Goal: Task Accomplishment & Management: Use online tool/utility

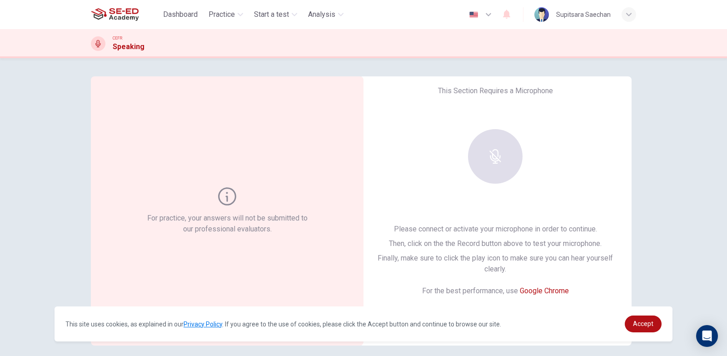
click at [479, 164] on div at bounding box center [495, 156] width 98 height 54
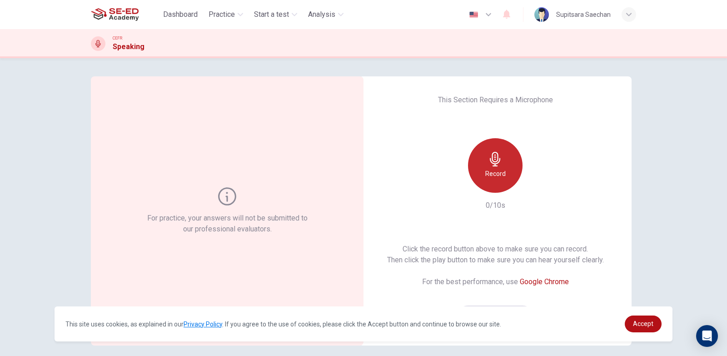
click at [475, 167] on div "Record" at bounding box center [495, 165] width 54 height 54
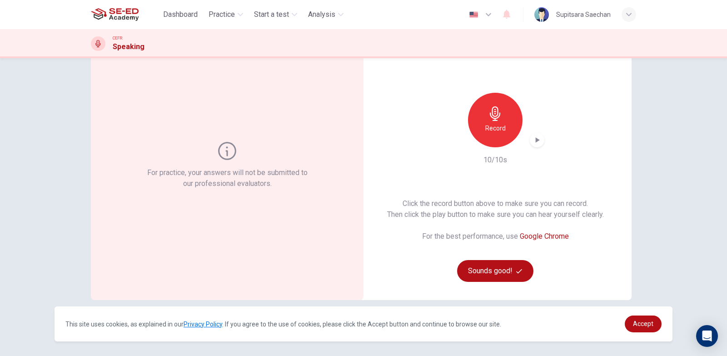
click at [535, 141] on icon "button" at bounding box center [537, 139] width 4 height 5
click at [496, 134] on div "Record" at bounding box center [495, 120] width 54 height 54
click at [495, 118] on icon "button" at bounding box center [495, 113] width 10 height 15
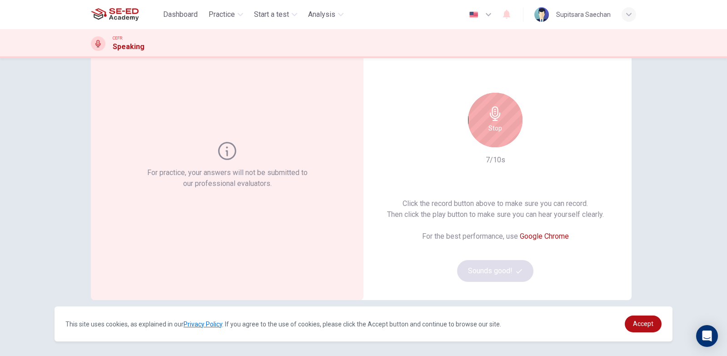
click at [574, 161] on div "This Section Requires a Microphone Stop 7/10s Click the record button above to …" at bounding box center [495, 165] width 272 height 269
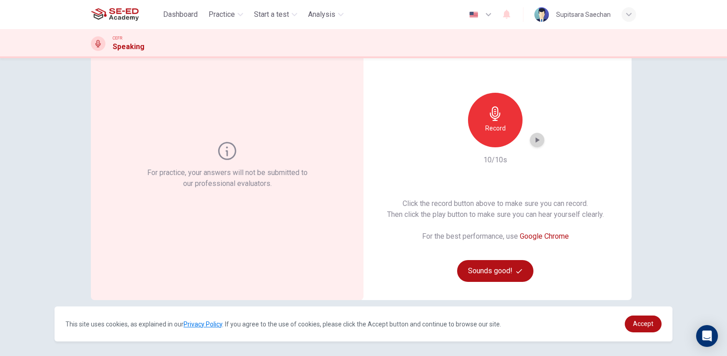
click at [532, 142] on icon "button" at bounding box center [536, 139] width 9 height 9
click at [539, 136] on icon "button" at bounding box center [536, 139] width 9 height 9
click at [501, 109] on div "Record" at bounding box center [495, 120] width 54 height 54
click at [534, 144] on icon "button" at bounding box center [536, 139] width 9 height 9
click at [226, 15] on span "Practice" at bounding box center [221, 14] width 26 height 11
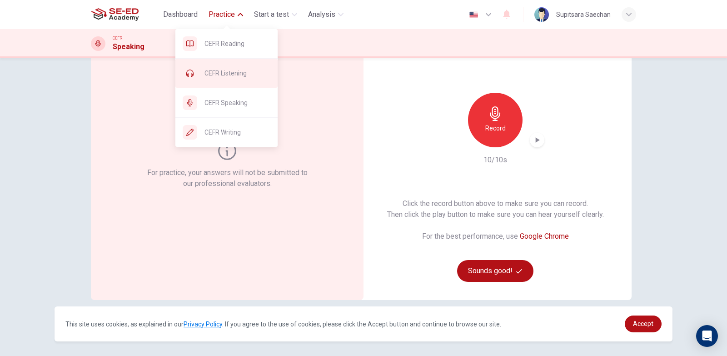
click at [229, 77] on span "CEFR Listening" at bounding box center [237, 73] width 66 height 11
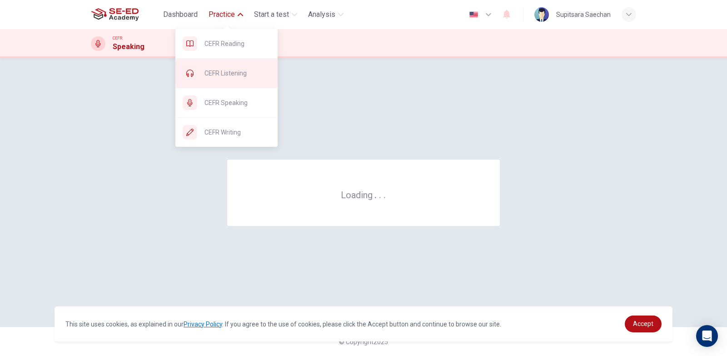
scroll to position [0, 0]
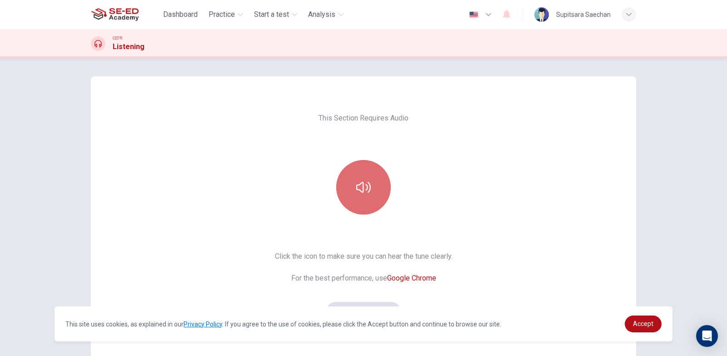
click at [373, 191] on button "button" at bounding box center [363, 187] width 54 height 54
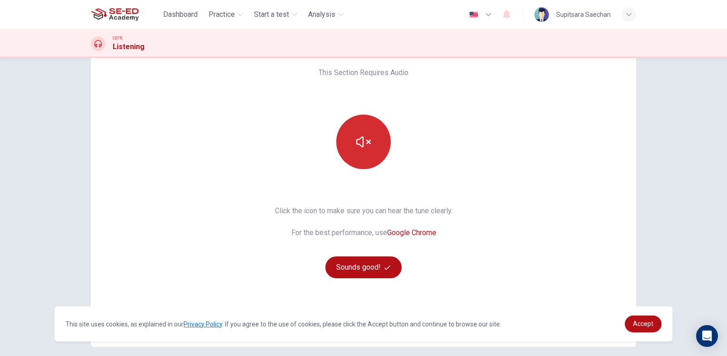
scroll to position [84, 0]
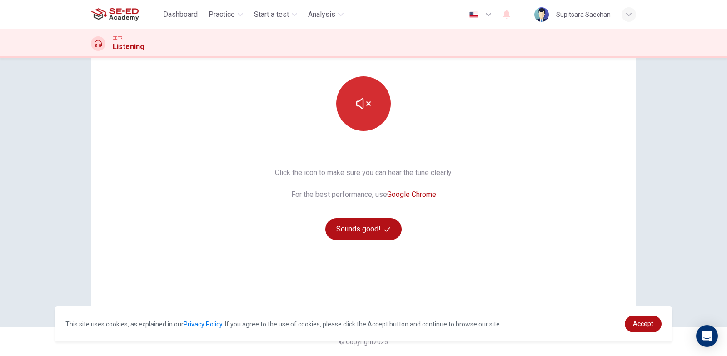
click at [359, 115] on button "button" at bounding box center [363, 103] width 54 height 54
click at [366, 109] on icon "button" at bounding box center [363, 103] width 15 height 15
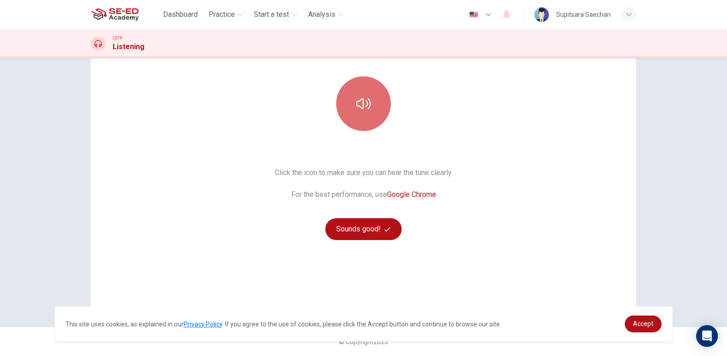
click at [366, 109] on icon "button" at bounding box center [363, 103] width 15 height 15
click at [182, 11] on span "Dashboard" at bounding box center [180, 14] width 35 height 11
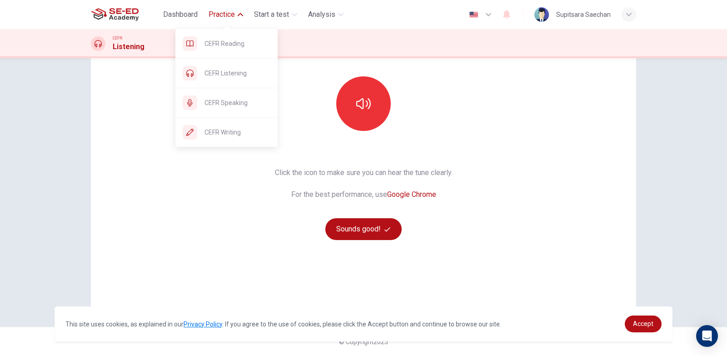
click at [215, 11] on span "Practice" at bounding box center [221, 14] width 26 height 11
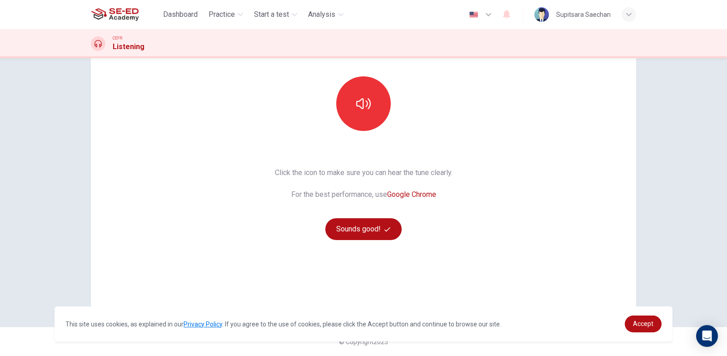
click at [100, 18] on img at bounding box center [115, 14] width 48 height 18
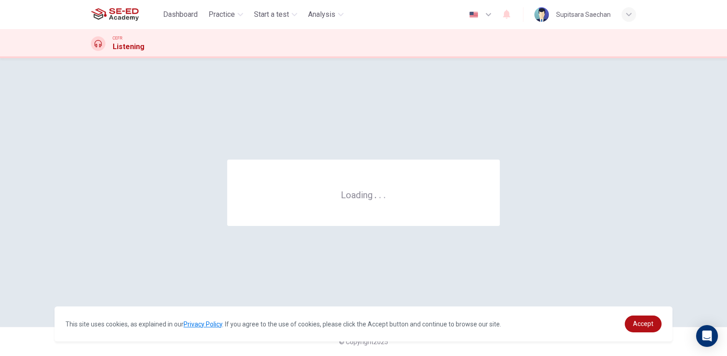
scroll to position [0, 0]
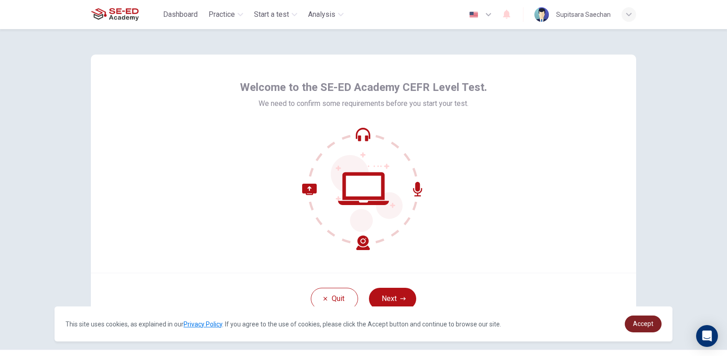
click at [655, 322] on link "Accept" at bounding box center [642, 323] width 37 height 17
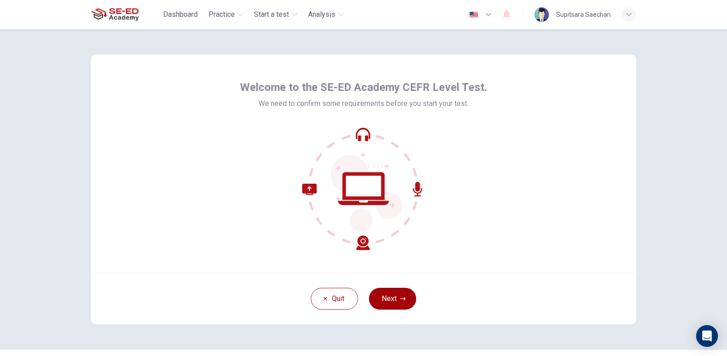
click at [394, 294] on button "Next" at bounding box center [392, 298] width 47 height 22
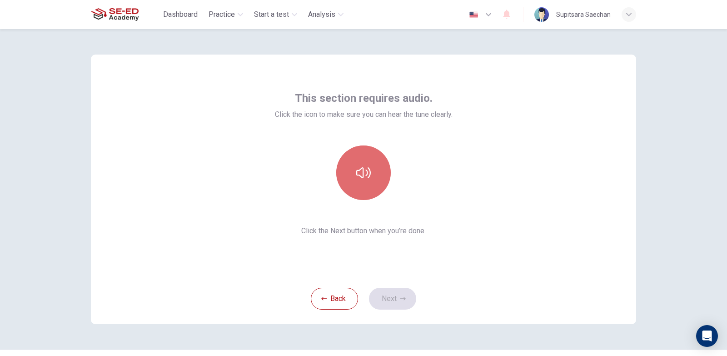
click at [359, 175] on icon "button" at bounding box center [363, 172] width 15 height 15
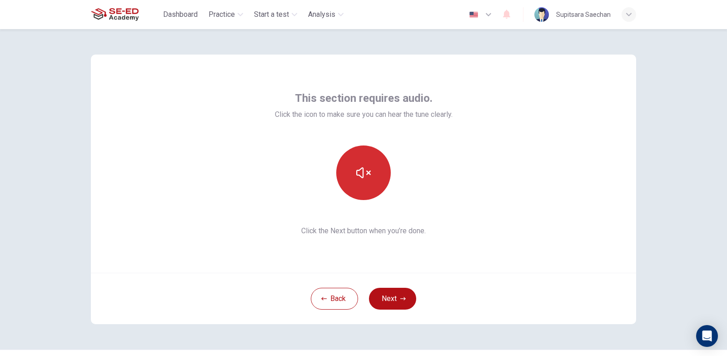
click at [356, 158] on button "button" at bounding box center [363, 172] width 54 height 54
click at [395, 296] on button "Next" at bounding box center [392, 298] width 47 height 22
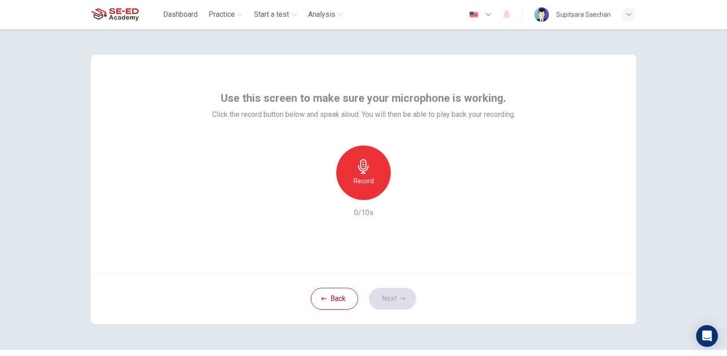
click at [365, 175] on div "Record" at bounding box center [363, 172] width 54 height 54
click at [358, 178] on h6 "Stop" at bounding box center [363, 180] width 14 height 11
click at [402, 198] on div "button" at bounding box center [405, 192] width 15 height 15
click at [396, 297] on button "Next" at bounding box center [392, 298] width 47 height 22
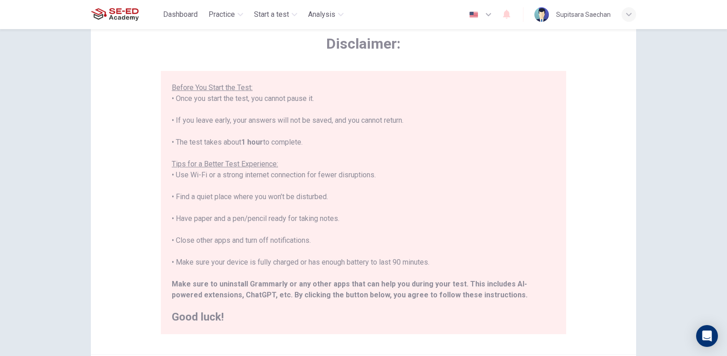
scroll to position [91, 0]
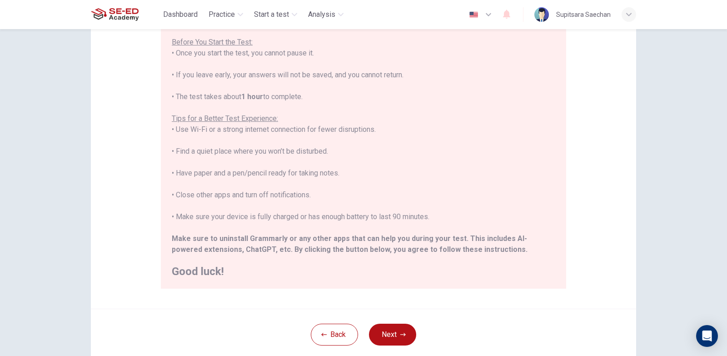
click at [393, 330] on button "Next" at bounding box center [392, 334] width 47 height 22
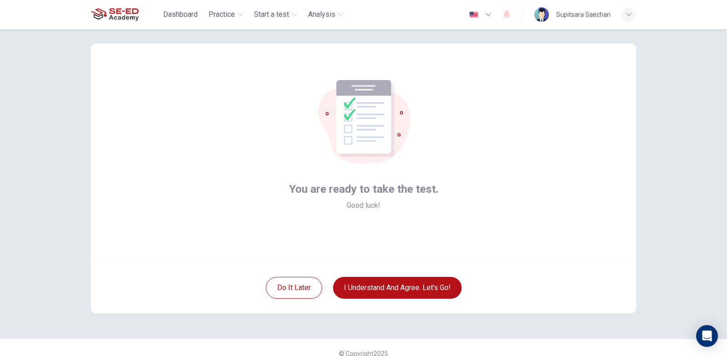
scroll to position [0, 0]
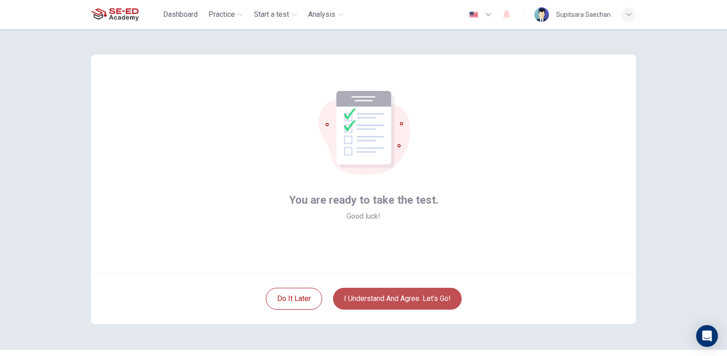
click at [425, 296] on button "I understand and agree. Let’s go!" at bounding box center [397, 298] width 129 height 22
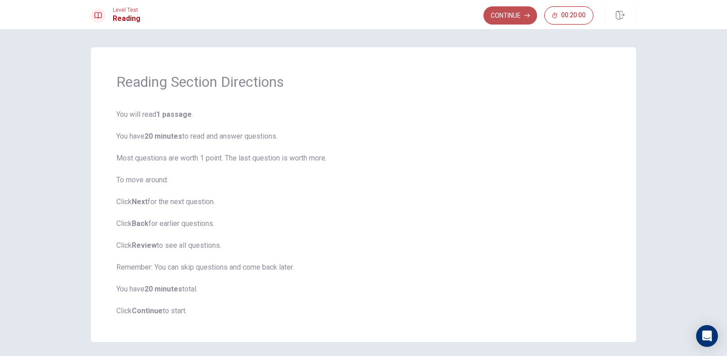
click at [505, 15] on button "Continue" at bounding box center [510, 15] width 54 height 18
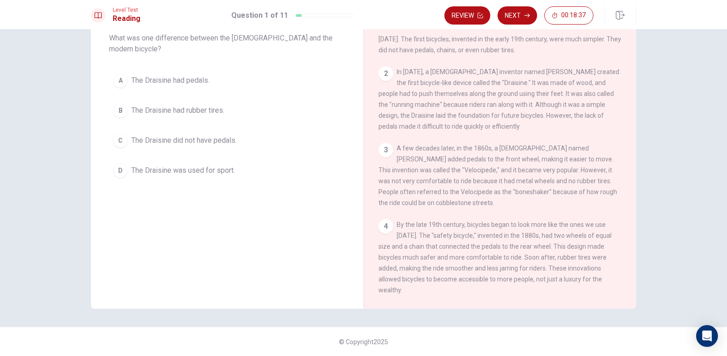
scroll to position [9, 0]
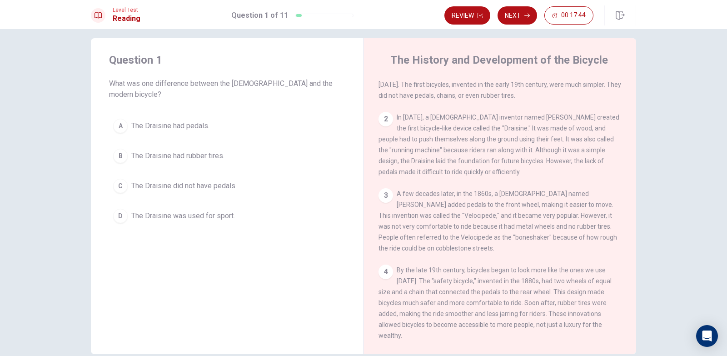
click at [186, 180] on span "The Draisine did not have pedals." at bounding box center [183, 185] width 105 height 11
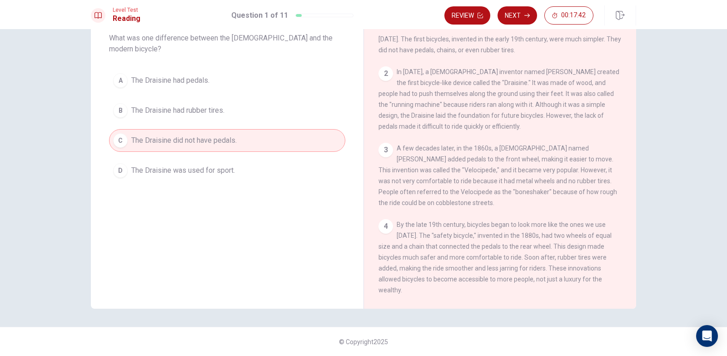
scroll to position [0, 0]
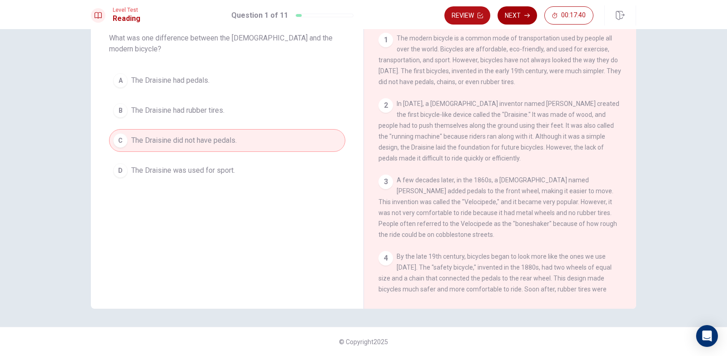
click at [518, 15] on button "Next" at bounding box center [517, 15] width 40 height 18
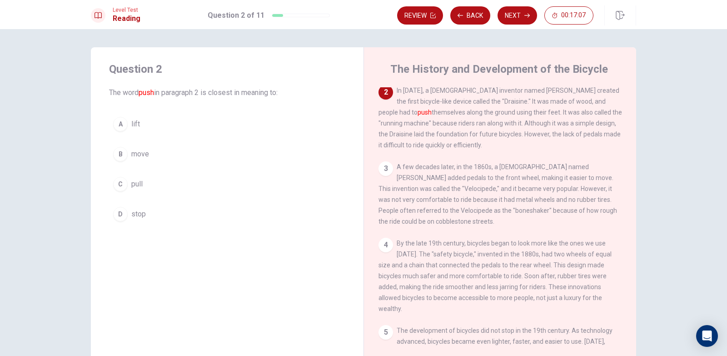
click at [118, 184] on div "C" at bounding box center [120, 184] width 15 height 15
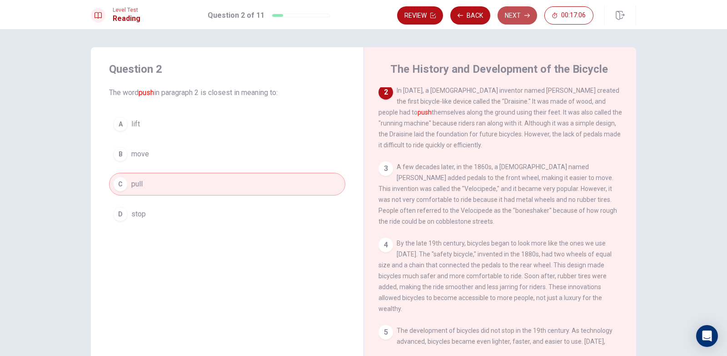
click at [526, 20] on button "Next" at bounding box center [517, 15] width 40 height 18
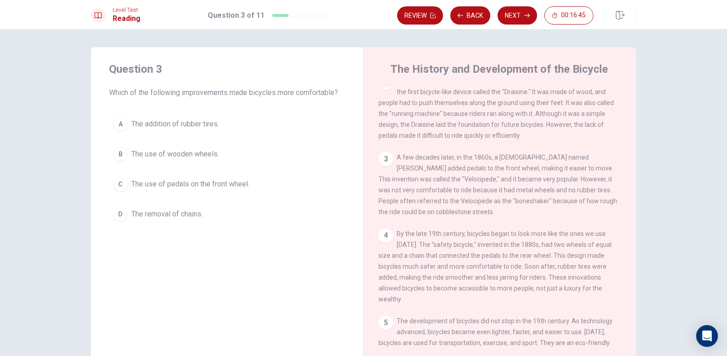
scroll to position [91, 0]
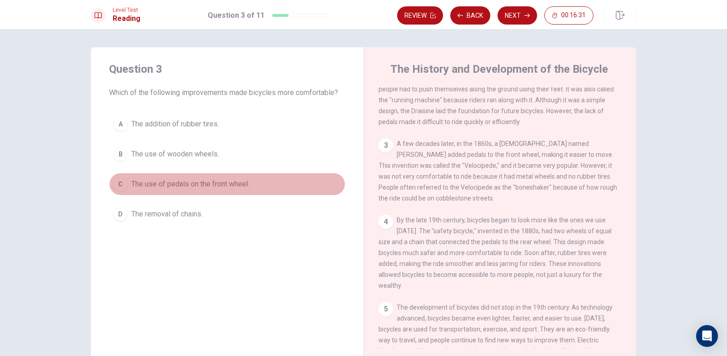
click at [233, 188] on span "The use of pedals on the front wheel." at bounding box center [190, 183] width 118 height 11
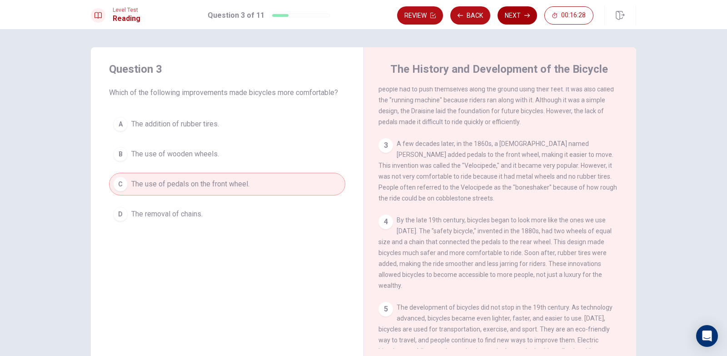
click at [511, 15] on button "Next" at bounding box center [517, 15] width 40 height 18
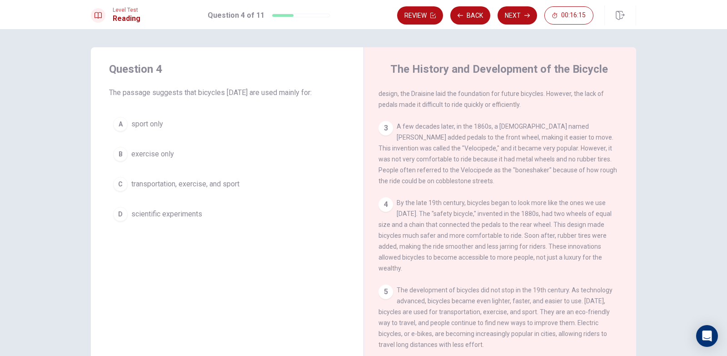
scroll to position [123, 0]
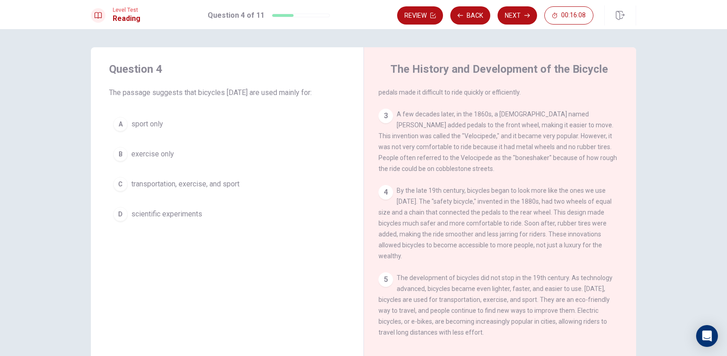
click at [205, 185] on span "transportation, exercise, and sport" at bounding box center [185, 183] width 108 height 11
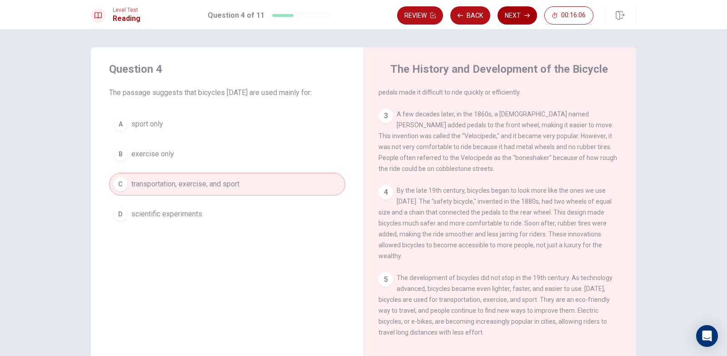
click at [515, 22] on button "Next" at bounding box center [517, 15] width 40 height 18
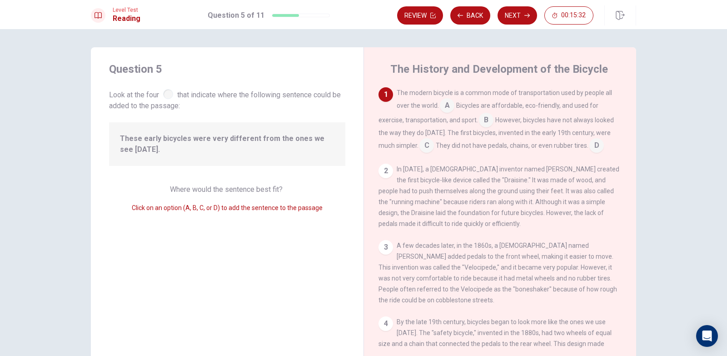
click at [484, 120] on input at bounding box center [486, 121] width 15 height 15
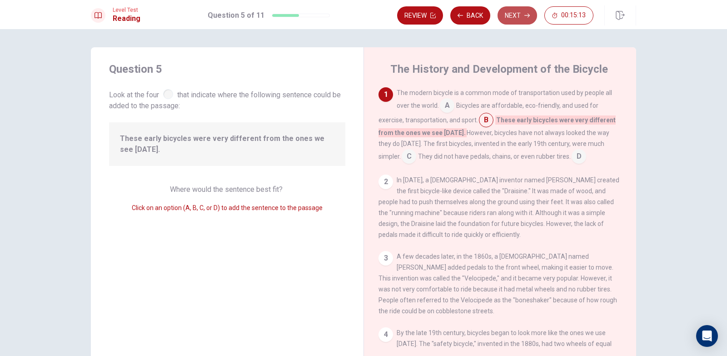
click at [518, 19] on button "Next" at bounding box center [517, 15] width 40 height 18
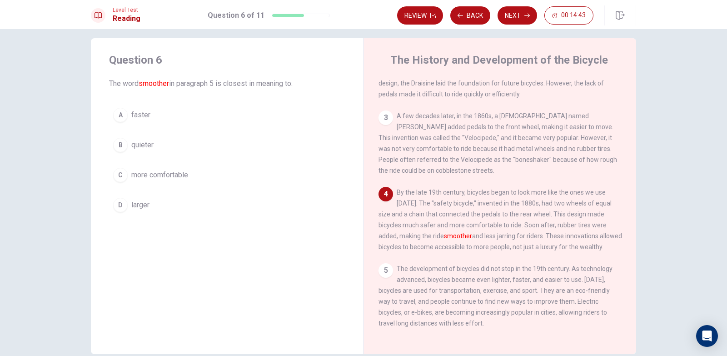
click at [164, 177] on span "more comfortable" at bounding box center [159, 174] width 57 height 11
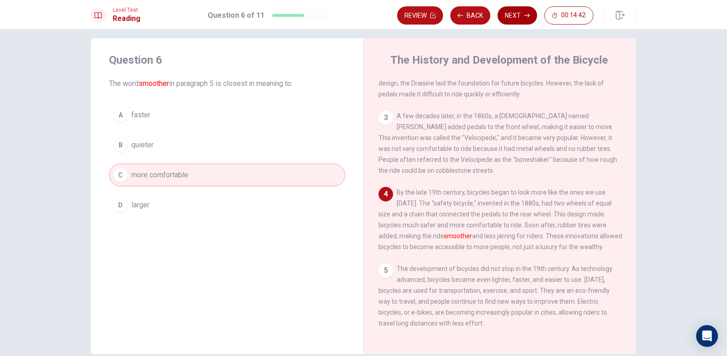
click at [515, 17] on button "Next" at bounding box center [517, 15] width 40 height 18
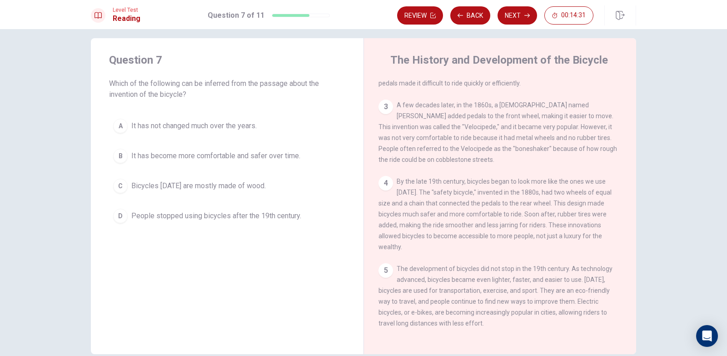
click at [222, 158] on span "It has become more comfortable and safer over time." at bounding box center [215, 155] width 169 height 11
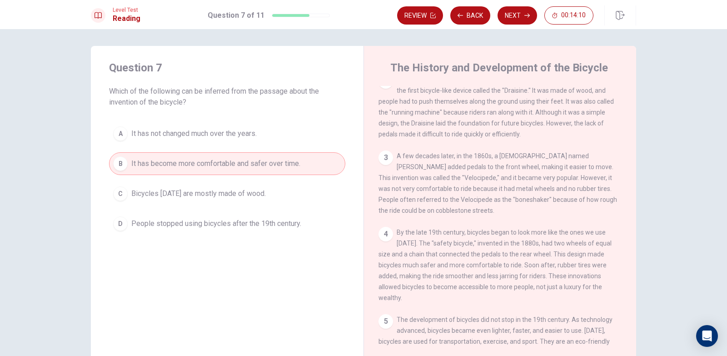
scroll to position [0, 0]
click at [524, 21] on button "Next" at bounding box center [517, 15] width 40 height 18
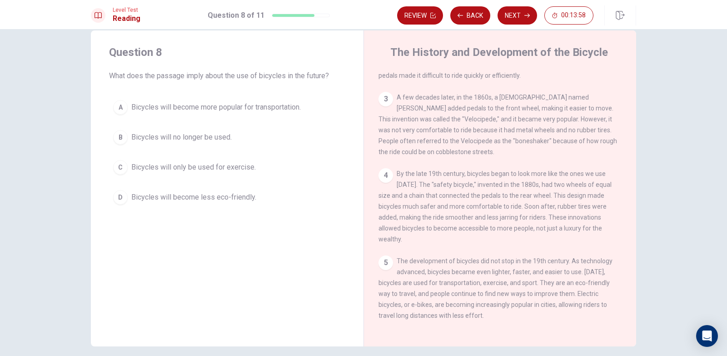
scroll to position [45, 0]
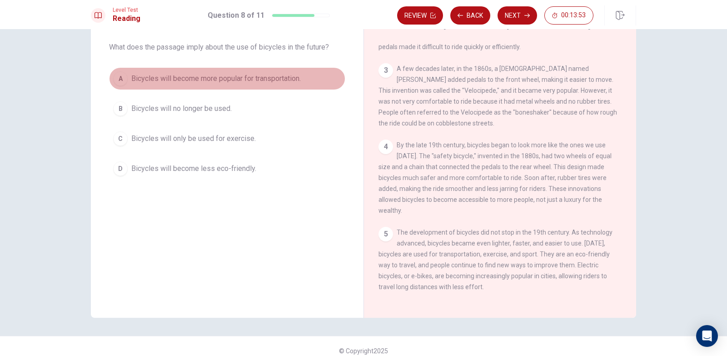
click at [190, 78] on span "Bicycles will become more popular for transportation." at bounding box center [215, 78] width 169 height 11
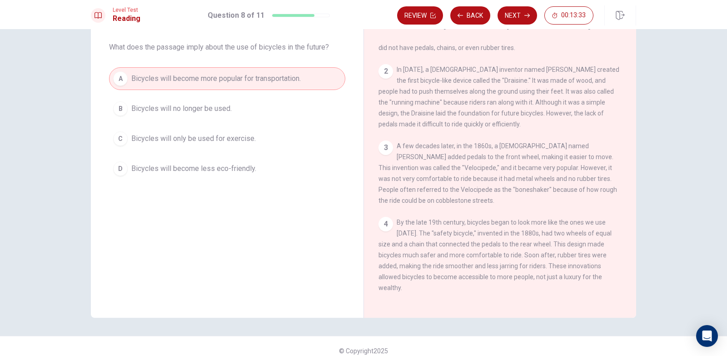
scroll to position [32, 0]
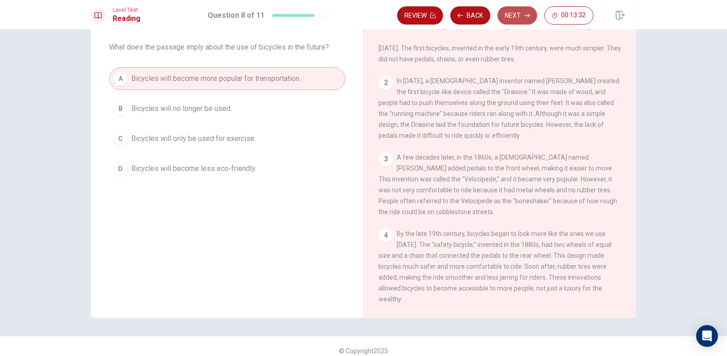
click at [516, 19] on button "Next" at bounding box center [517, 15] width 40 height 18
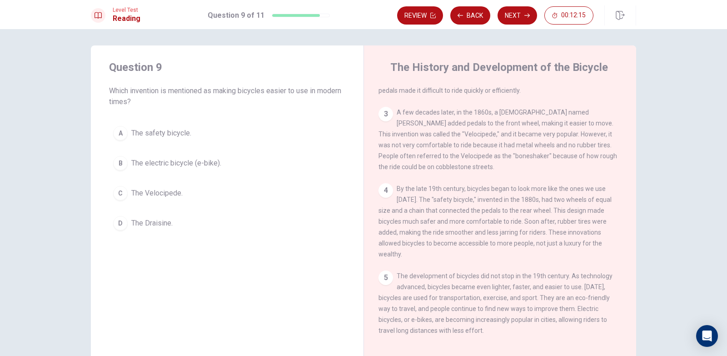
scroll to position [0, 0]
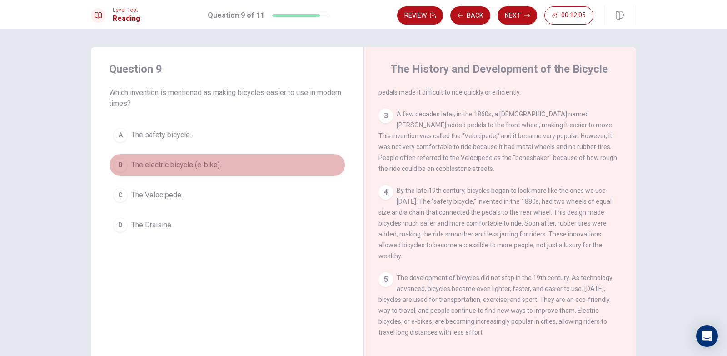
click at [159, 168] on span "The electric bicycle (e-bike)." at bounding box center [176, 164] width 90 height 11
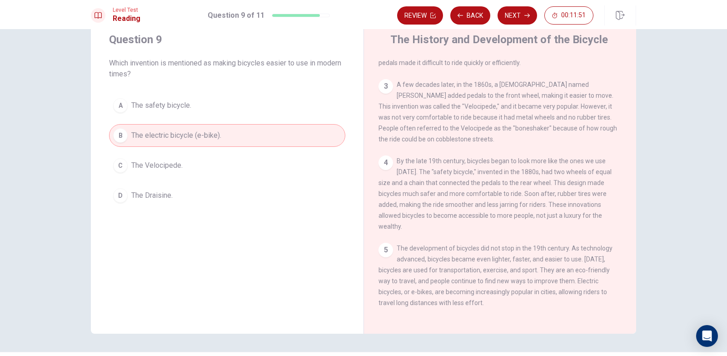
scroll to position [45, 0]
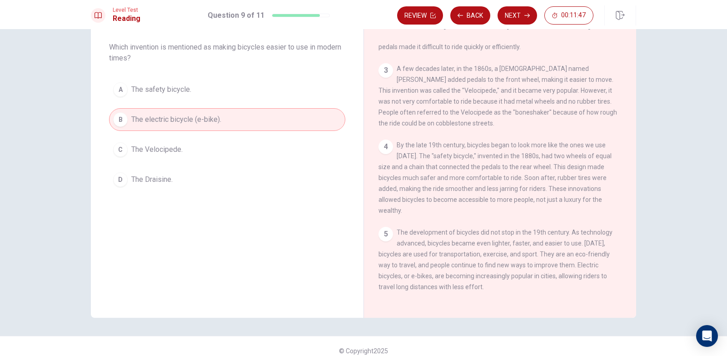
click at [190, 89] on button "A The safety bicycle." at bounding box center [227, 89] width 236 height 23
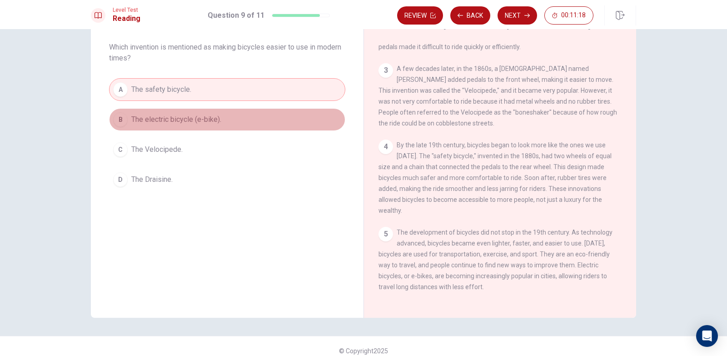
click at [191, 122] on span "The electric bicycle (e-bike)." at bounding box center [176, 119] width 90 height 11
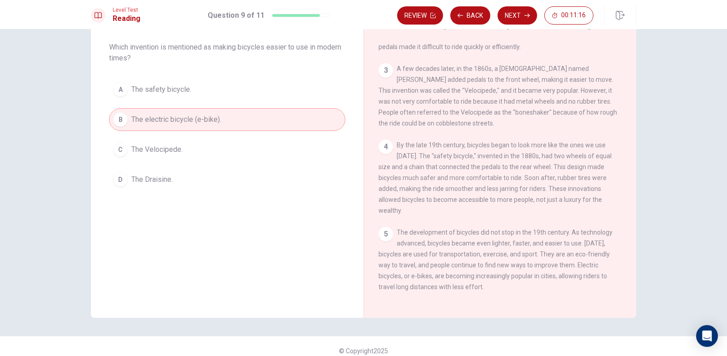
click at [203, 83] on button "A The safety bicycle." at bounding box center [227, 89] width 236 height 23
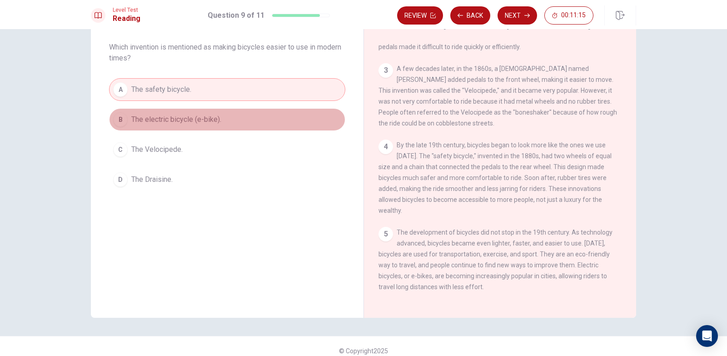
click at [247, 117] on button "B The electric bicycle (e-bike)." at bounding box center [227, 119] width 236 height 23
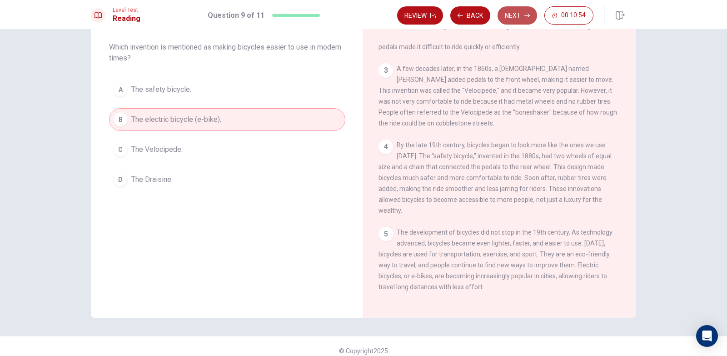
click at [516, 22] on button "Next" at bounding box center [517, 15] width 40 height 18
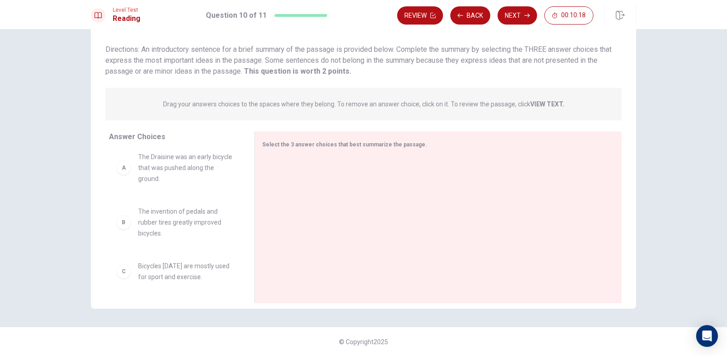
scroll to position [0, 0]
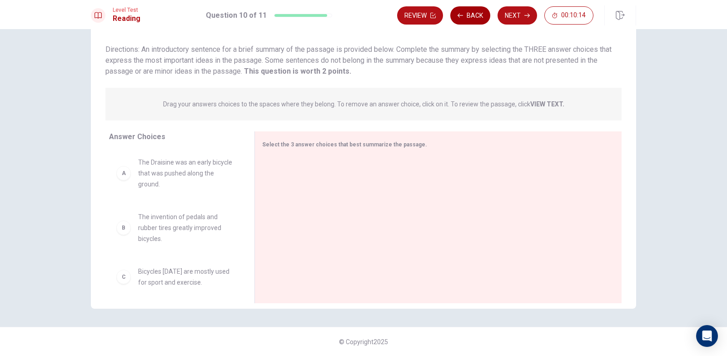
click at [472, 19] on button "Back" at bounding box center [470, 15] width 40 height 18
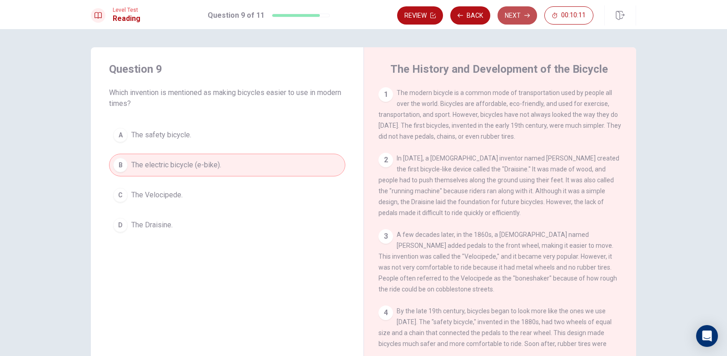
click at [512, 19] on button "Next" at bounding box center [517, 15] width 40 height 18
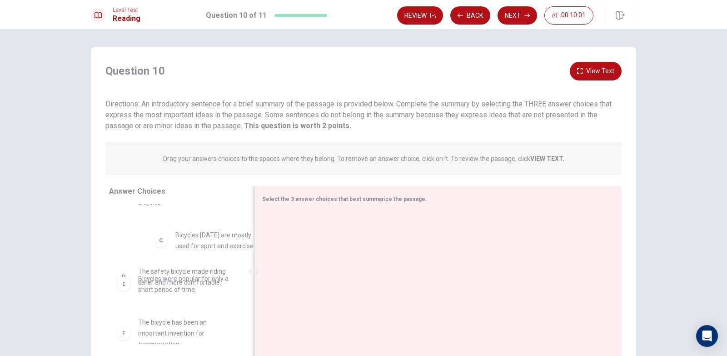
scroll to position [89, 0]
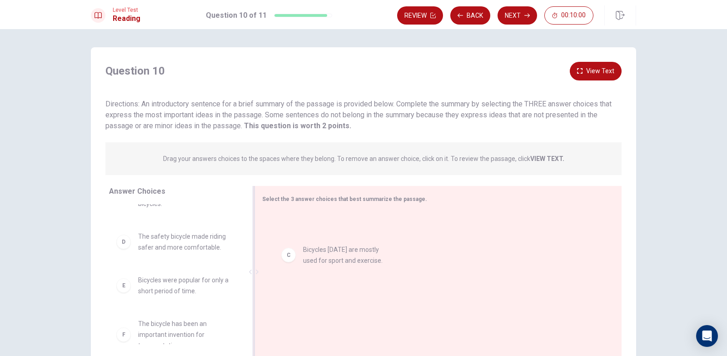
drag, startPoint x: 167, startPoint y: 240, endPoint x: 336, endPoint y: 278, distance: 173.1
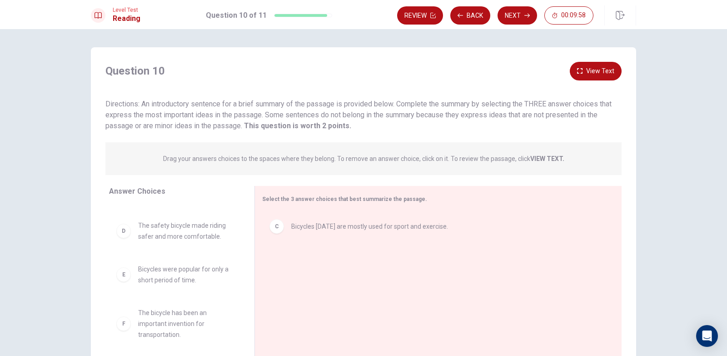
scroll to position [104, 0]
drag, startPoint x: 162, startPoint y: 276, endPoint x: 240, endPoint y: 287, distance: 78.9
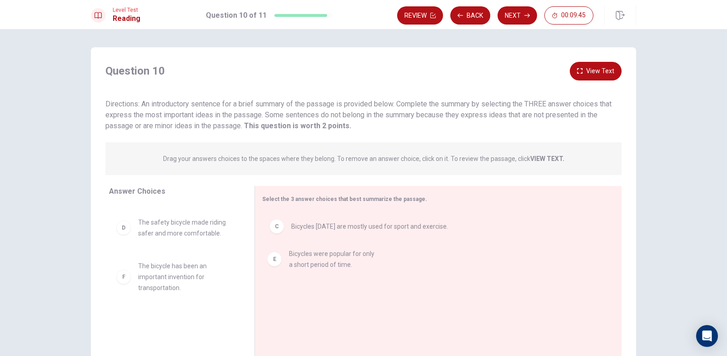
drag, startPoint x: 240, startPoint y: 287, endPoint x: 205, endPoint y: 269, distance: 38.6
click at [207, 270] on div "A The Draisine was an early bicycle that was pushed along the ground. B The inv…" at bounding box center [178, 274] width 138 height 140
drag, startPoint x: 204, startPoint y: 267, endPoint x: 193, endPoint y: 263, distance: 11.6
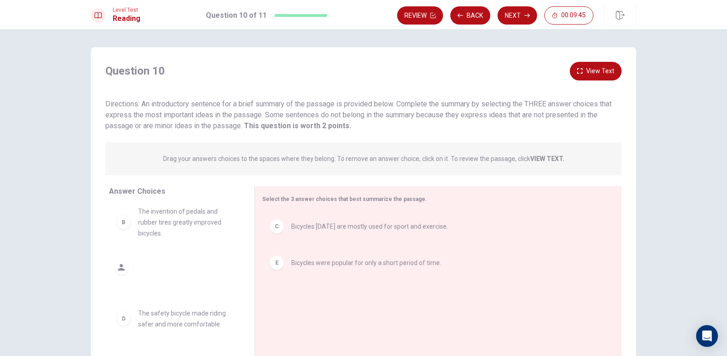
click at [193, 263] on div "A The Draisine was an early bicycle that was pushed along the ground. B The inv…" at bounding box center [174, 214] width 131 height 140
click at [296, 263] on span "Bicycles were popular for only a short period of time." at bounding box center [366, 262] width 150 height 11
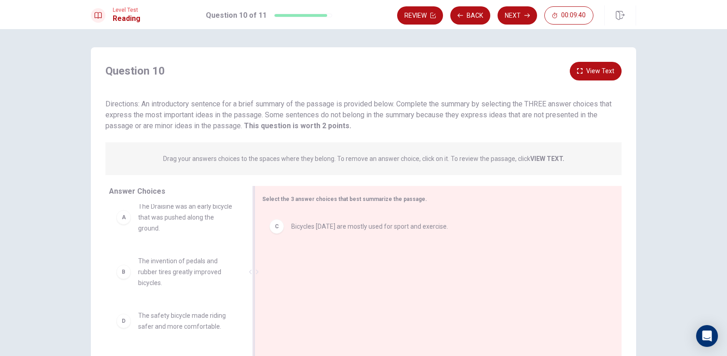
scroll to position [0, 0]
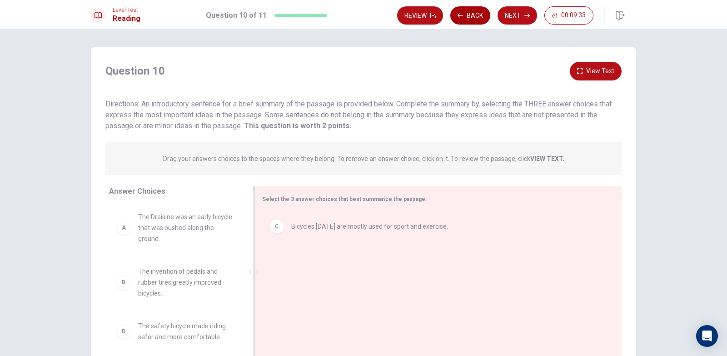
click at [475, 10] on button "Back" at bounding box center [470, 15] width 40 height 18
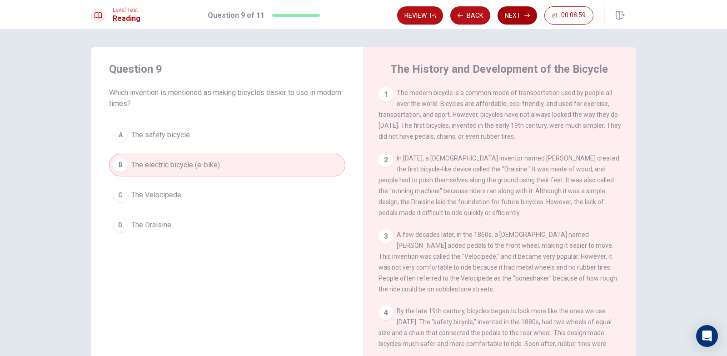
click at [511, 20] on button "Next" at bounding box center [517, 15] width 40 height 18
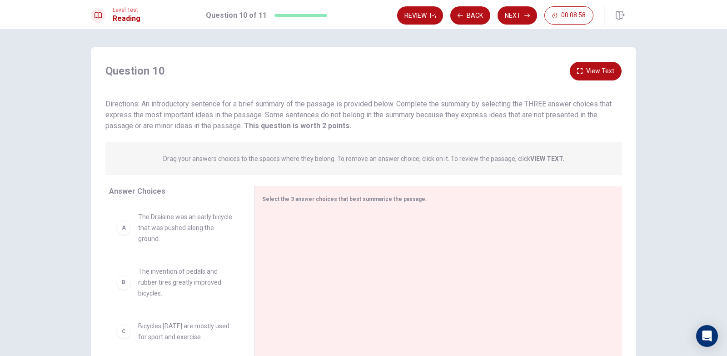
click at [211, 240] on span "The Draisine was an early bicycle that was pushed along the ground." at bounding box center [185, 227] width 94 height 33
drag, startPoint x: 178, startPoint y: 235, endPoint x: 349, endPoint y: 238, distance: 171.2
drag, startPoint x: 329, startPoint y: 231, endPoint x: 315, endPoint y: 202, distance: 32.1
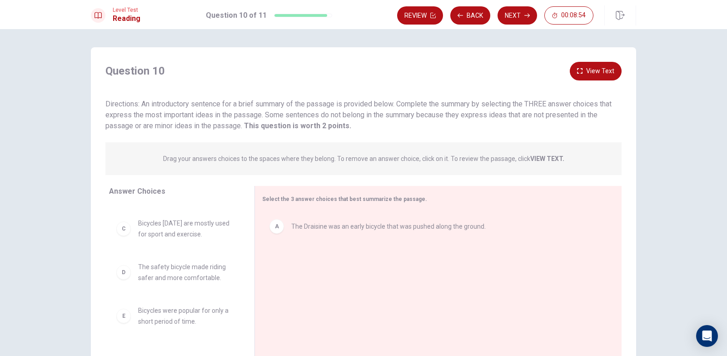
scroll to position [93, 0]
drag, startPoint x: 348, startPoint y: 284, endPoint x: 348, endPoint y: 293, distance: 9.1
click at [348, 293] on div "A The Draisine was an early bicycle that was pushed along the ground." at bounding box center [434, 273] width 345 height 122
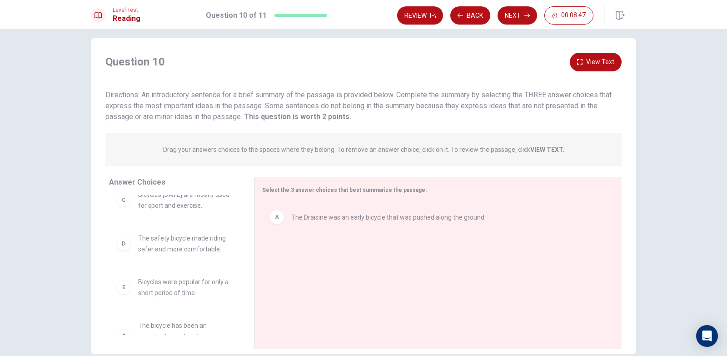
scroll to position [47, 0]
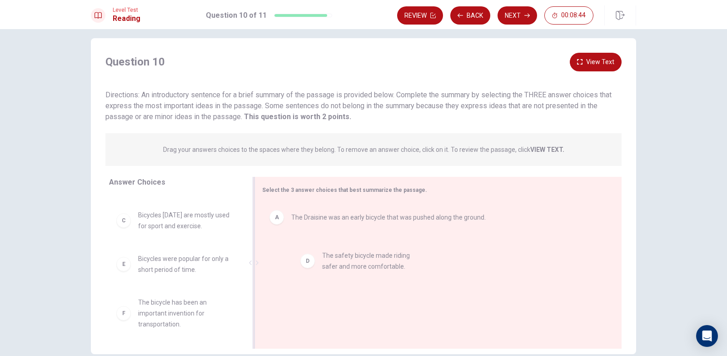
drag, startPoint x: 174, startPoint y: 264, endPoint x: 376, endPoint y: 262, distance: 201.6
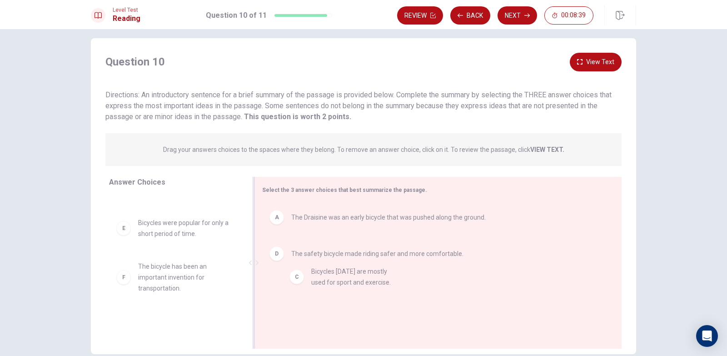
drag, startPoint x: 163, startPoint y: 222, endPoint x: 339, endPoint y: 281, distance: 185.2
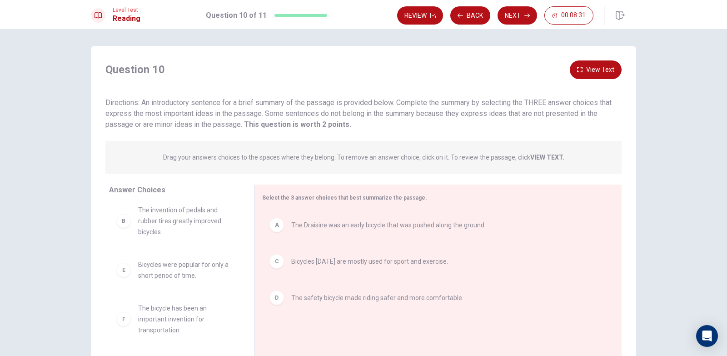
scroll to position [0, 0]
click at [462, 12] on button "Back" at bounding box center [470, 15] width 40 height 18
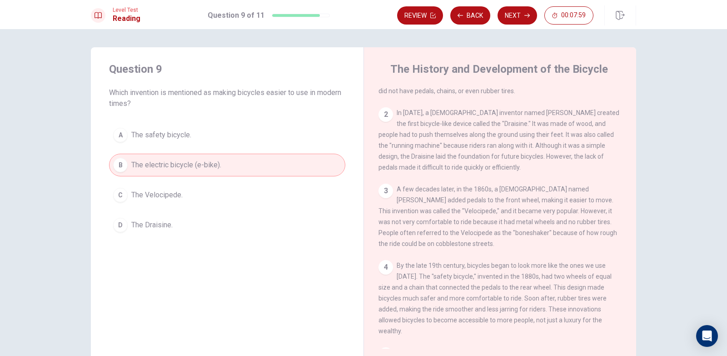
scroll to position [91, 0]
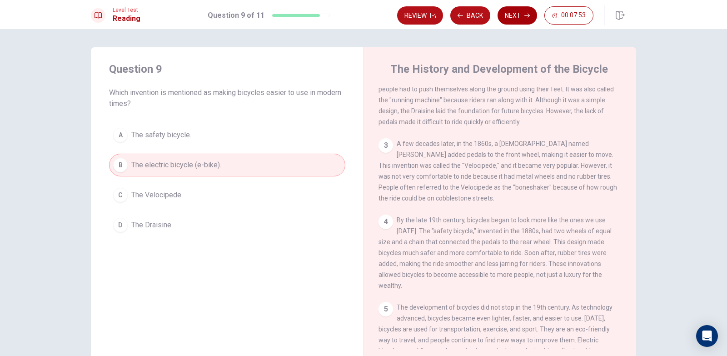
click at [529, 11] on button "Next" at bounding box center [517, 15] width 40 height 18
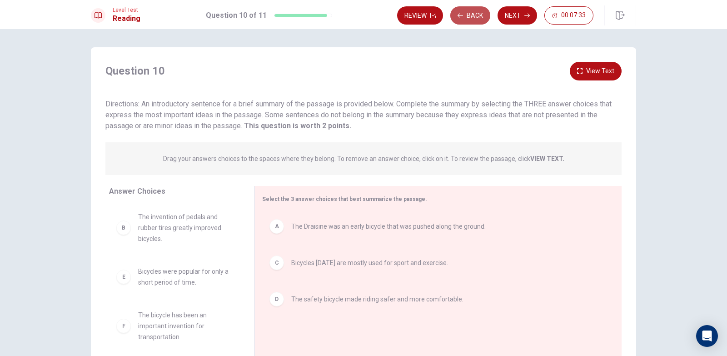
click at [475, 15] on button "Back" at bounding box center [470, 15] width 40 height 18
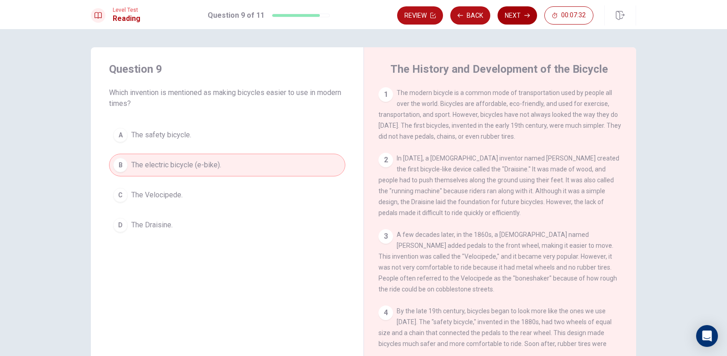
click at [524, 8] on button "Next" at bounding box center [517, 15] width 40 height 18
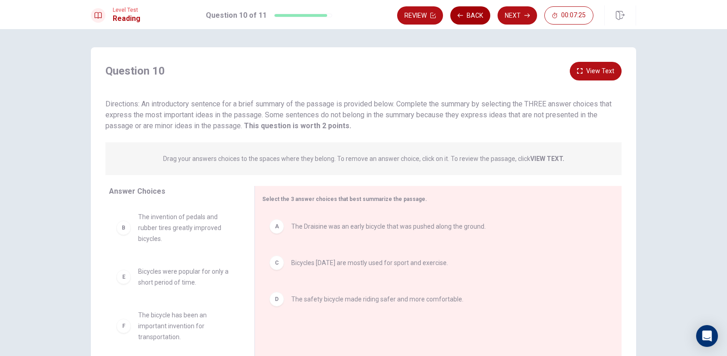
click at [483, 10] on button "Back" at bounding box center [470, 15] width 40 height 18
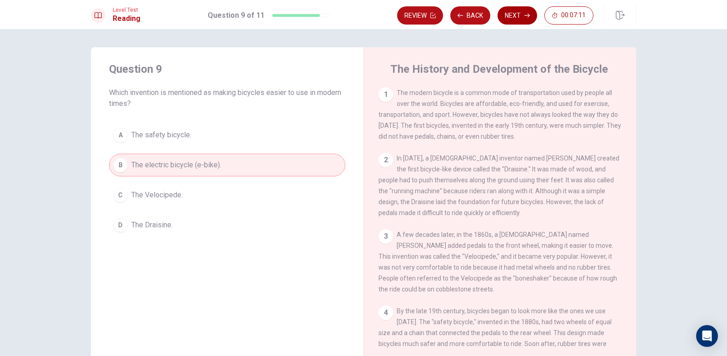
click at [511, 15] on button "Next" at bounding box center [517, 15] width 40 height 18
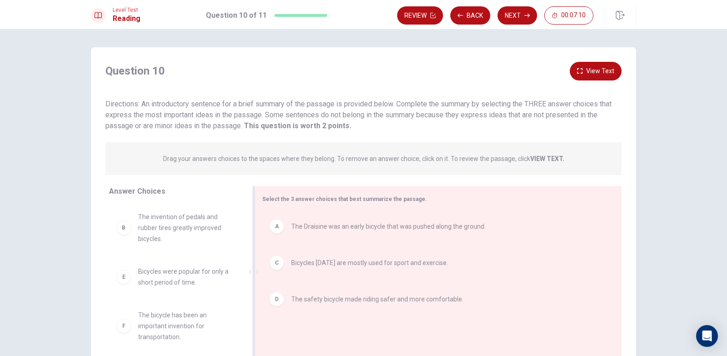
click at [430, 236] on div "A The Draisine was an early bicycle that was pushed along the ground." at bounding box center [434, 226] width 345 height 29
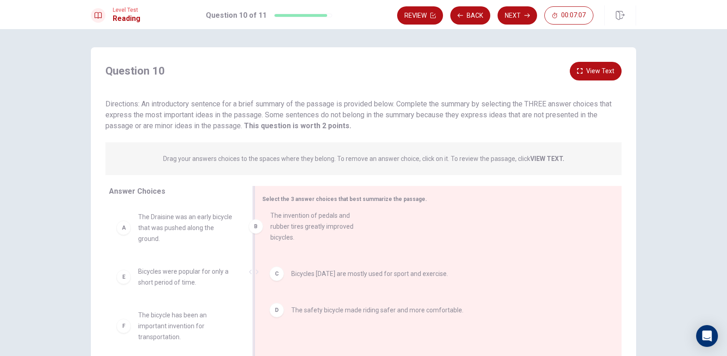
drag, startPoint x: 170, startPoint y: 285, endPoint x: 322, endPoint y: 228, distance: 162.7
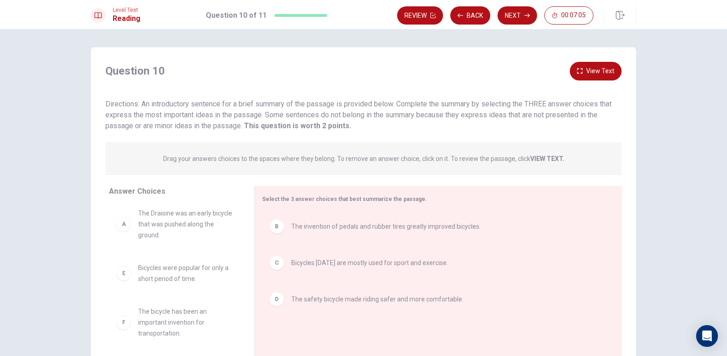
scroll to position [5, 0]
click at [577, 70] on icon "button" at bounding box center [579, 70] width 5 height 5
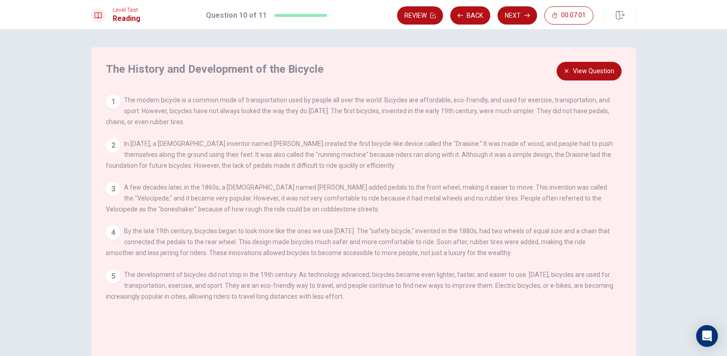
click at [580, 67] on button "View Question" at bounding box center [588, 71] width 65 height 19
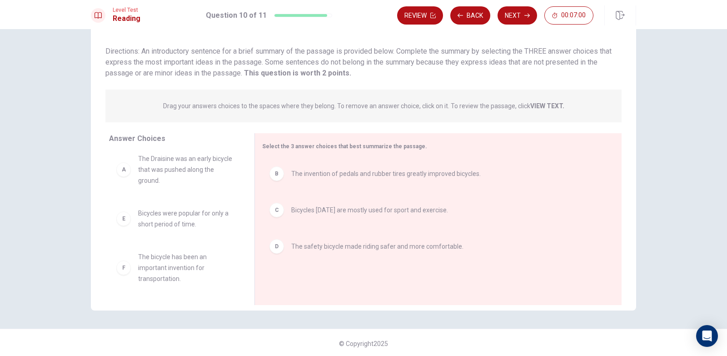
scroll to position [54, 0]
click at [502, 17] on button "Next" at bounding box center [517, 15] width 40 height 18
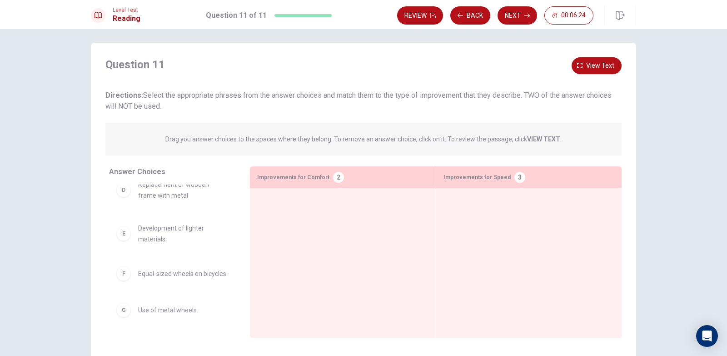
scroll to position [0, 0]
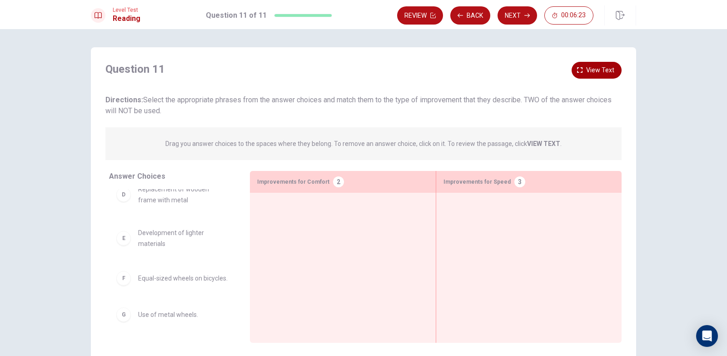
click at [587, 69] on span "View text" at bounding box center [600, 69] width 28 height 11
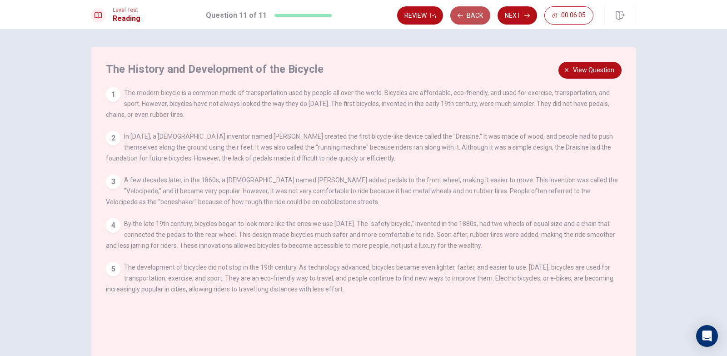
click at [479, 9] on button "Back" at bounding box center [470, 15] width 40 height 18
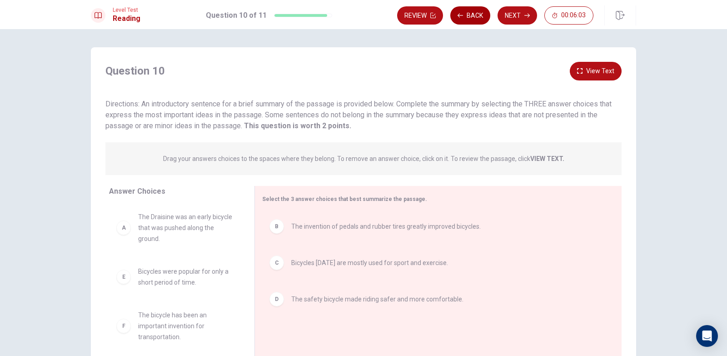
click at [479, 12] on button "Back" at bounding box center [470, 15] width 40 height 18
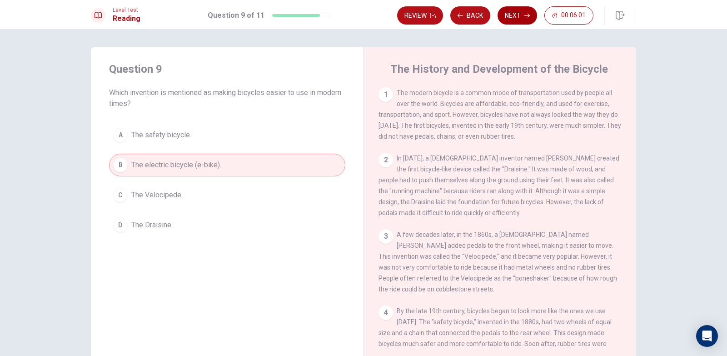
click at [507, 21] on button "Next" at bounding box center [517, 15] width 40 height 18
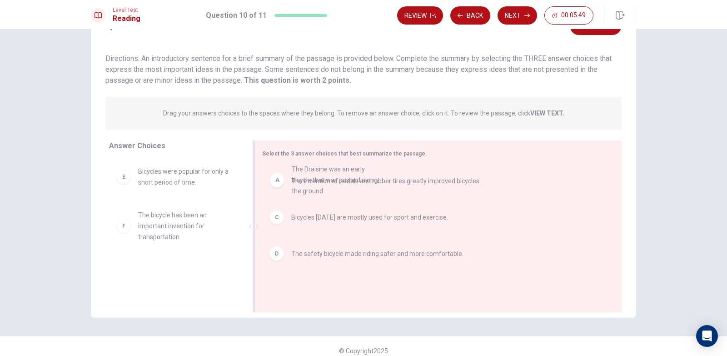
drag, startPoint x: 157, startPoint y: 183, endPoint x: 316, endPoint y: 184, distance: 158.9
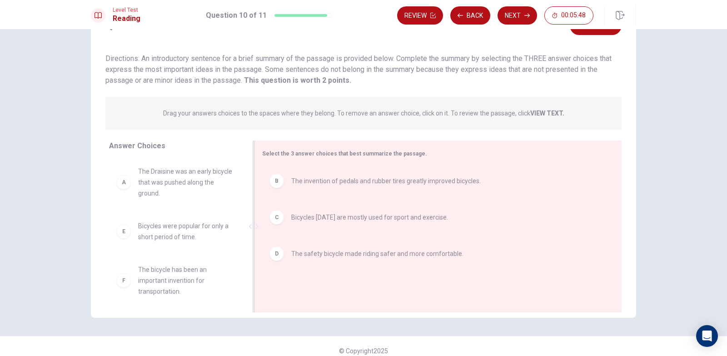
click at [313, 184] on span "The invention of pedals and rubber tires greatly improved bicycles." at bounding box center [385, 180] width 189 height 11
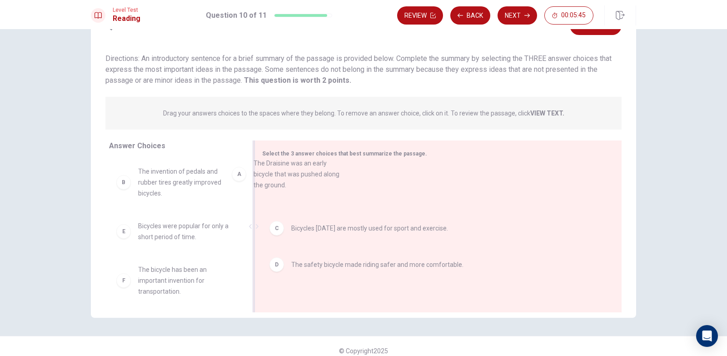
drag, startPoint x: 168, startPoint y: 175, endPoint x: 303, endPoint y: 166, distance: 135.2
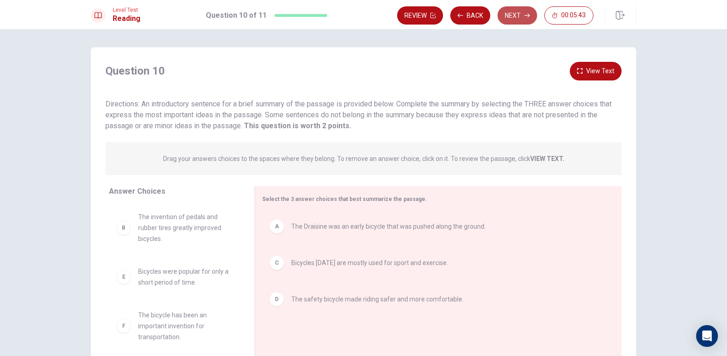
click at [513, 14] on button "Next" at bounding box center [517, 15] width 40 height 18
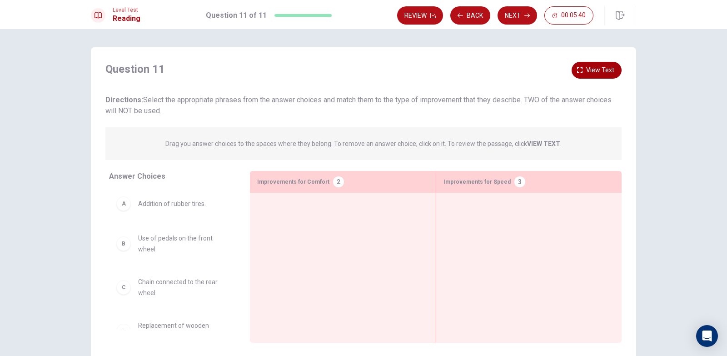
click at [587, 76] on button "View text" at bounding box center [596, 70] width 50 height 17
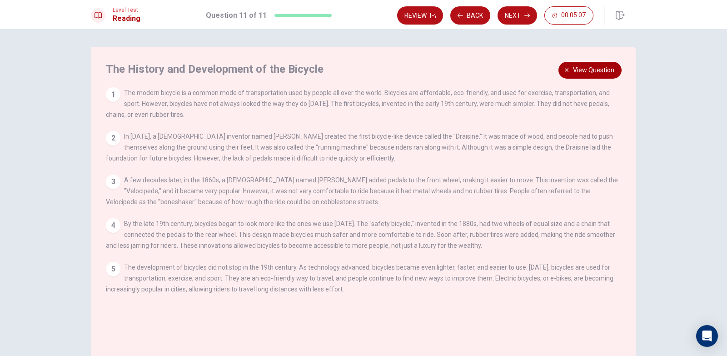
click at [573, 72] on span "View question" at bounding box center [593, 69] width 41 height 11
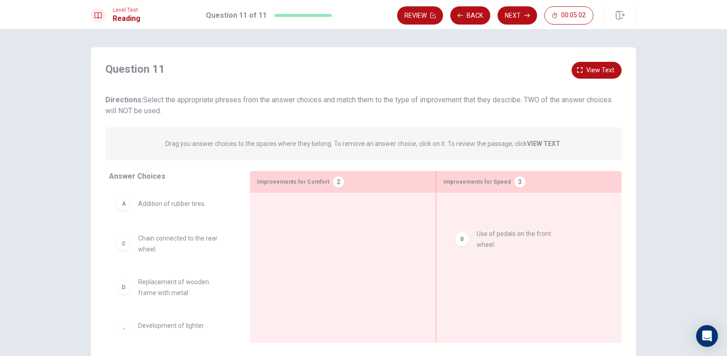
drag, startPoint x: 188, startPoint y: 249, endPoint x: 532, endPoint y: 245, distance: 344.2
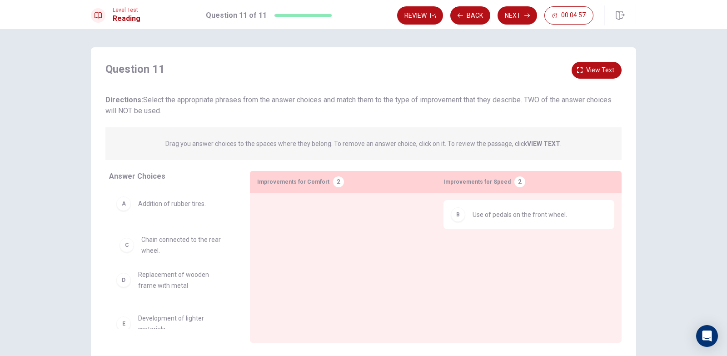
click at [183, 251] on div "A Addition of rubber tires. D Replacement of wooden frame with metal E Developm…" at bounding box center [172, 259] width 126 height 140
click at [599, 79] on div "Question 11 View text Directions: Select the appropriate phrases from the answe…" at bounding box center [363, 89] width 516 height 54
click at [586, 64] on span "View text" at bounding box center [600, 69] width 28 height 11
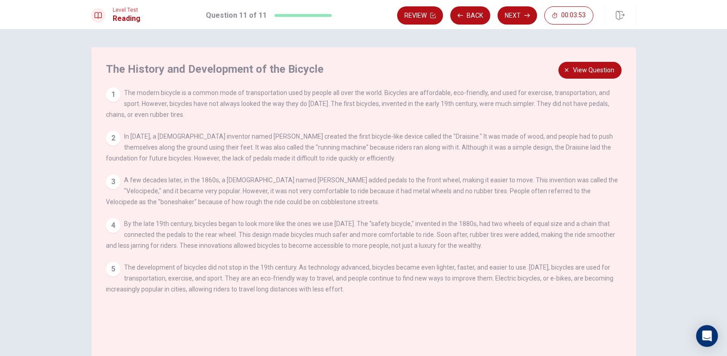
click at [589, 79] on div "The History and Development of the Bicycle 1 The modern bicycle is a common mod…" at bounding box center [363, 205] width 545 height 316
click at [583, 74] on span "View question" at bounding box center [593, 69] width 41 height 11
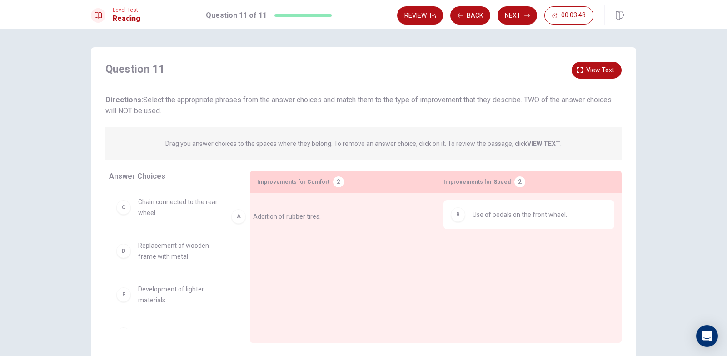
drag, startPoint x: 158, startPoint y: 212, endPoint x: 302, endPoint y: 228, distance: 144.9
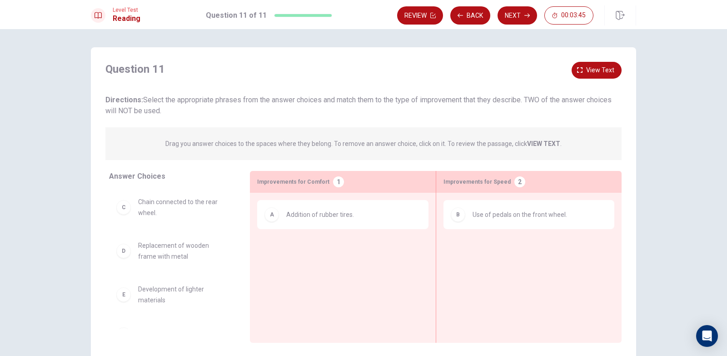
scroll to position [45, 0]
click at [603, 73] on span "View text" at bounding box center [600, 69] width 28 height 11
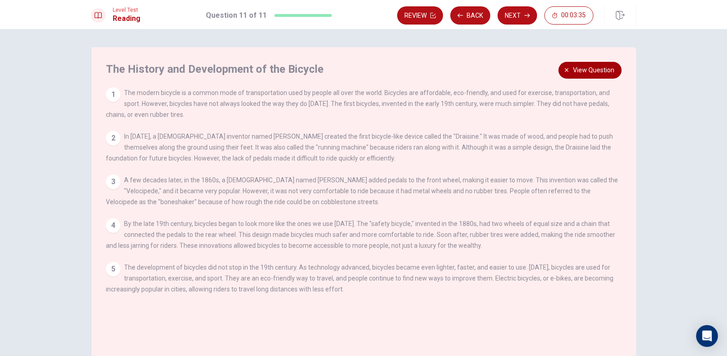
click at [588, 74] on span "View question" at bounding box center [593, 69] width 41 height 11
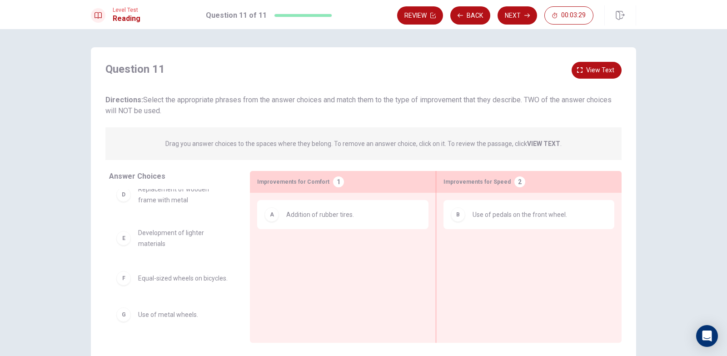
scroll to position [64, 0]
drag, startPoint x: 170, startPoint y: 314, endPoint x: 558, endPoint y: 260, distance: 391.1
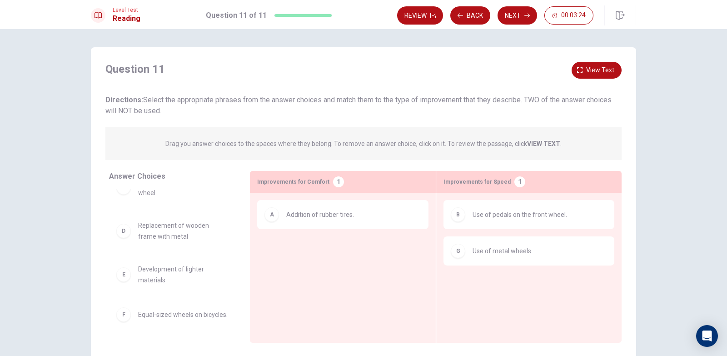
scroll to position [27, 0]
click at [591, 73] on span "View text" at bounding box center [600, 69] width 28 height 11
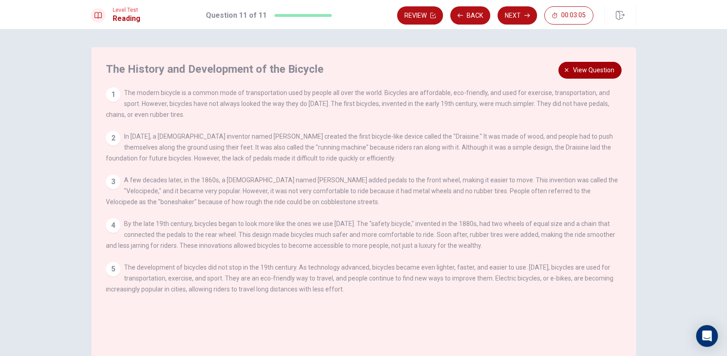
click at [576, 69] on span "View question" at bounding box center [593, 69] width 41 height 11
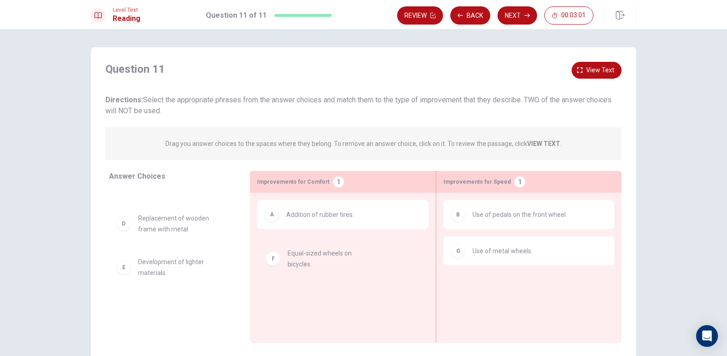
drag, startPoint x: 147, startPoint y: 309, endPoint x: 317, endPoint y: 243, distance: 182.3
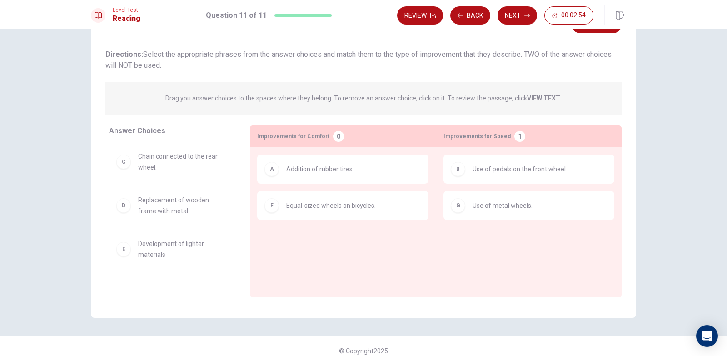
scroll to position [0, 0]
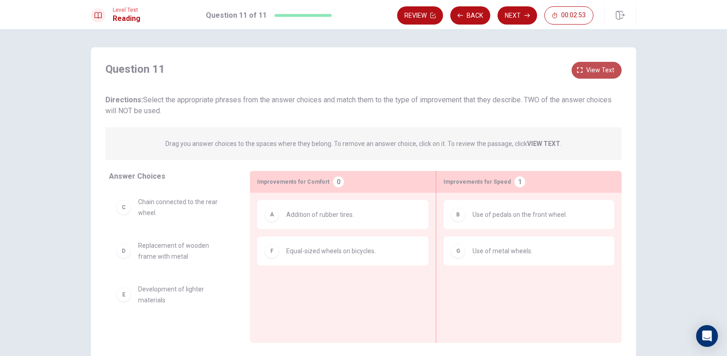
click at [589, 73] on span "View text" at bounding box center [600, 69] width 28 height 11
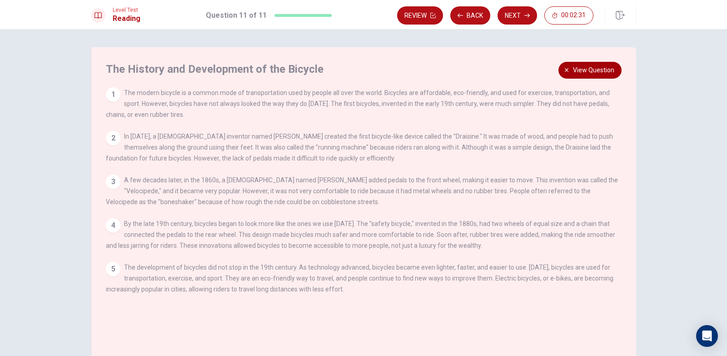
click at [586, 74] on span "View question" at bounding box center [593, 69] width 41 height 11
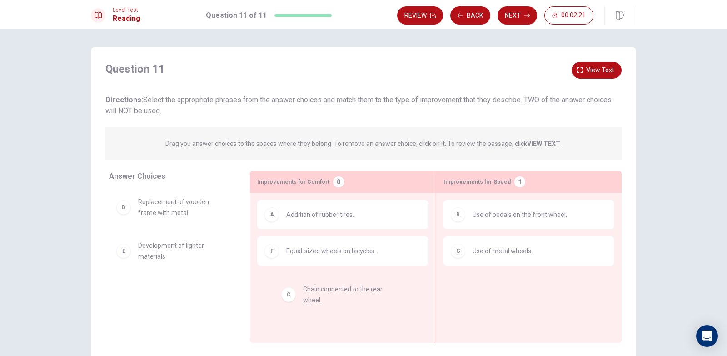
drag, startPoint x: 184, startPoint y: 207, endPoint x: 354, endPoint y: 296, distance: 192.0
drag, startPoint x: 160, startPoint y: 216, endPoint x: 330, endPoint y: 316, distance: 196.8
drag, startPoint x: 164, startPoint y: 208, endPoint x: 342, endPoint y: 312, distance: 206.2
click at [579, 75] on button "View text" at bounding box center [596, 70] width 50 height 17
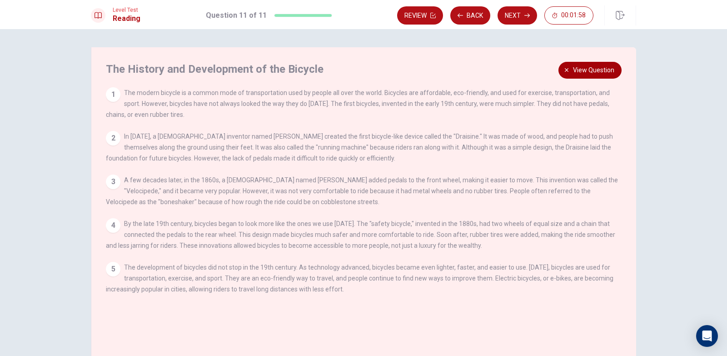
click at [601, 70] on span "View question" at bounding box center [593, 69] width 41 height 11
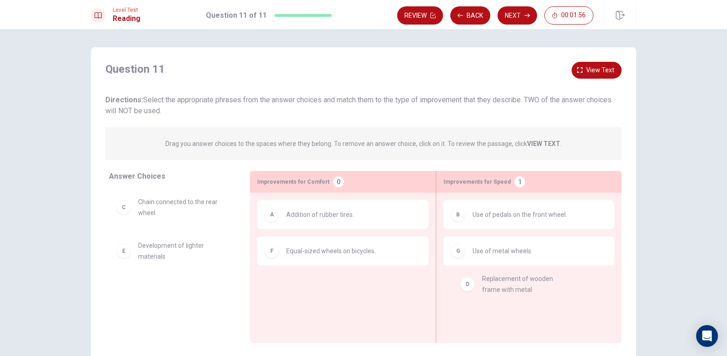
drag, startPoint x: 190, startPoint y: 272, endPoint x: 495, endPoint y: 294, distance: 306.4
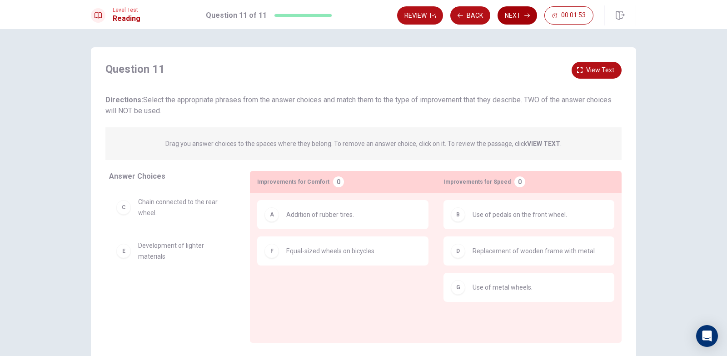
click at [502, 10] on button "Next" at bounding box center [517, 15] width 40 height 18
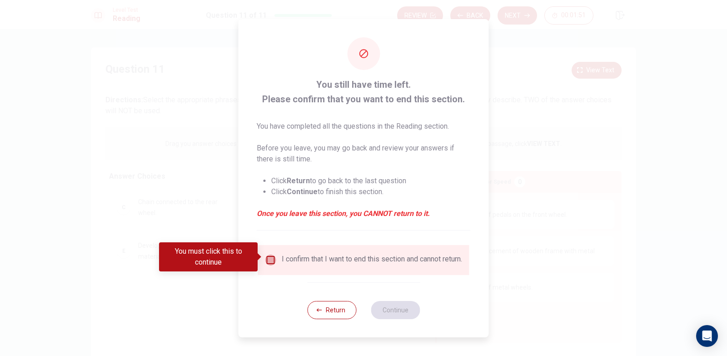
click at [270, 254] on input "You must click this to continue" at bounding box center [270, 259] width 11 height 11
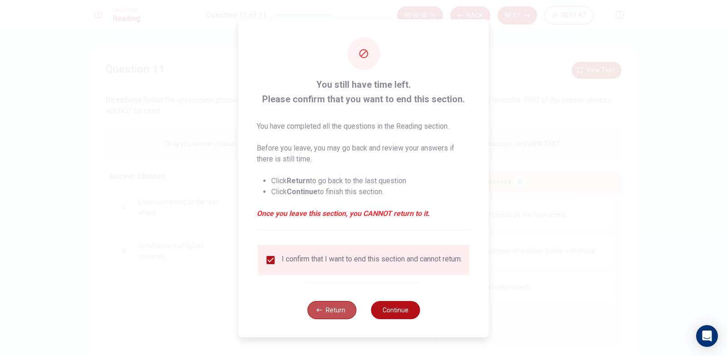
click at [318, 310] on icon "button" at bounding box center [319, 309] width 5 height 5
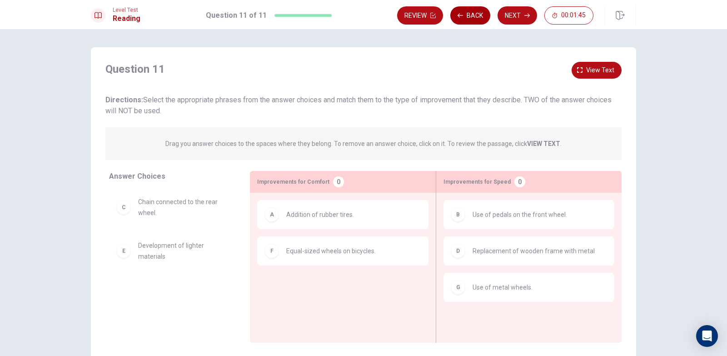
click at [463, 12] on button "Back" at bounding box center [470, 15] width 40 height 18
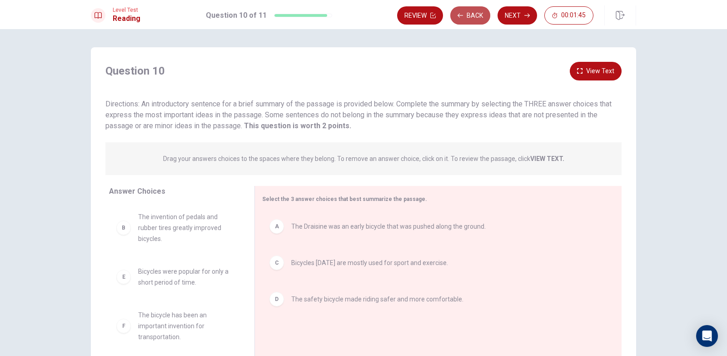
click at [463, 12] on button "Back" at bounding box center [470, 15] width 40 height 18
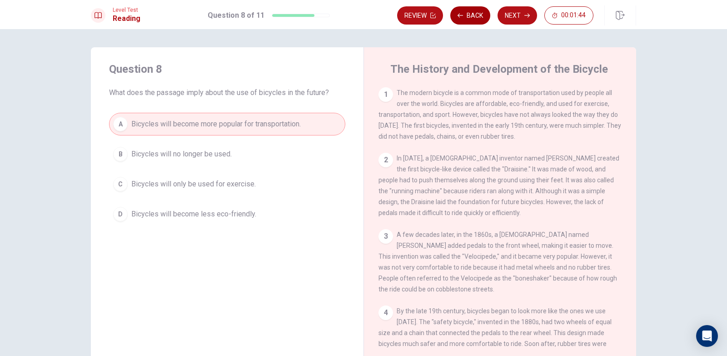
click at [463, 12] on button "Back" at bounding box center [470, 15] width 40 height 18
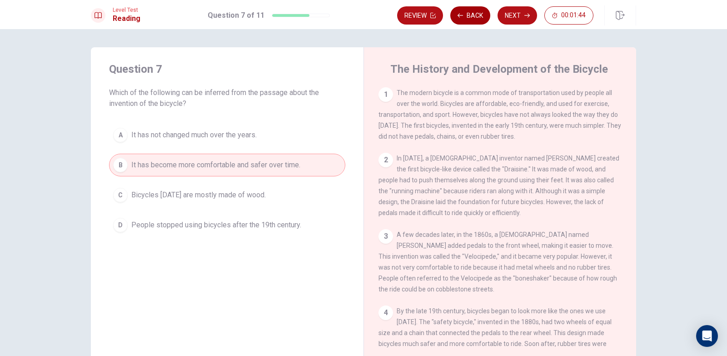
click at [463, 12] on button "Back" at bounding box center [470, 15] width 40 height 18
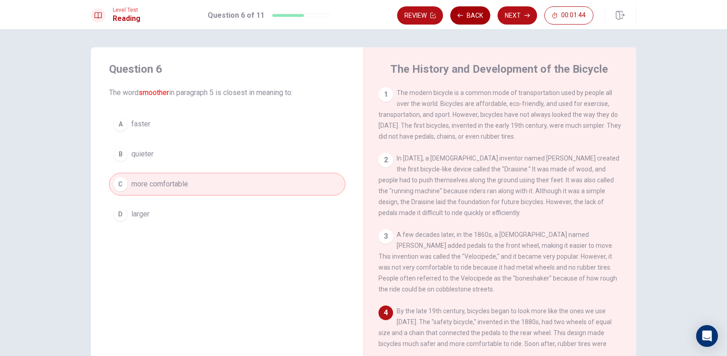
scroll to position [117, 0]
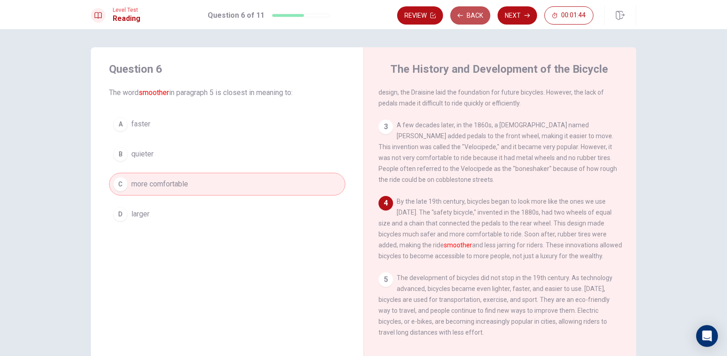
click at [463, 12] on button "Back" at bounding box center [470, 15] width 40 height 18
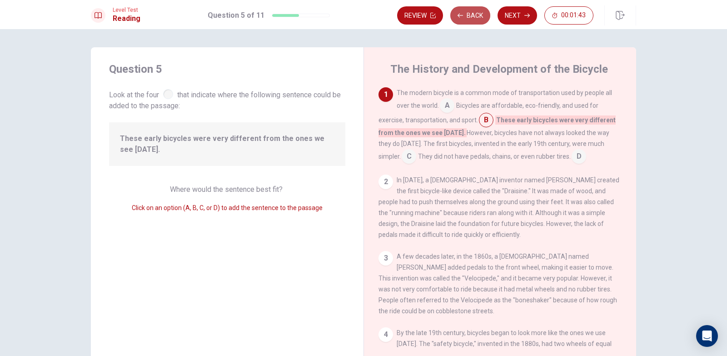
click at [463, 12] on button "Back" at bounding box center [470, 15] width 40 height 18
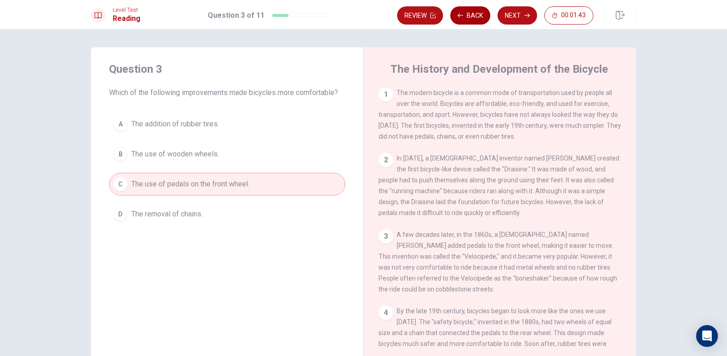
click at [463, 12] on button "Back" at bounding box center [470, 15] width 40 height 18
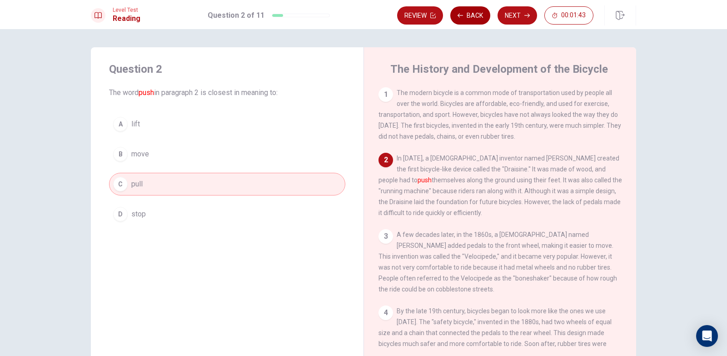
scroll to position [68, 0]
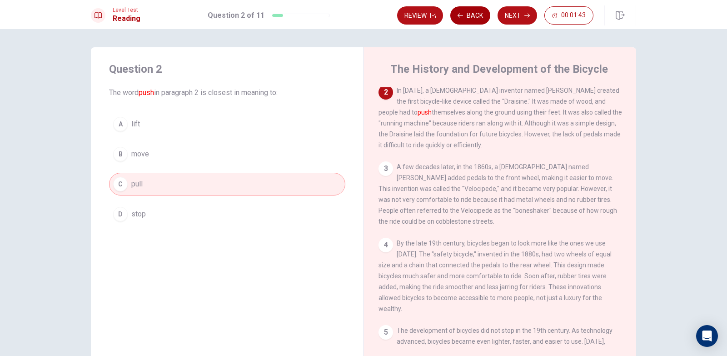
click at [463, 12] on button "Back" at bounding box center [470, 15] width 40 height 18
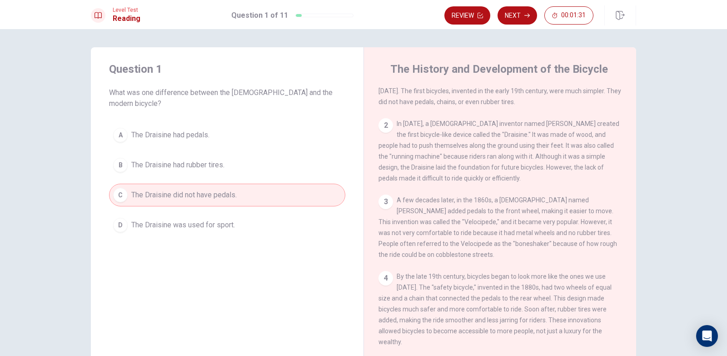
scroll to position [0, 0]
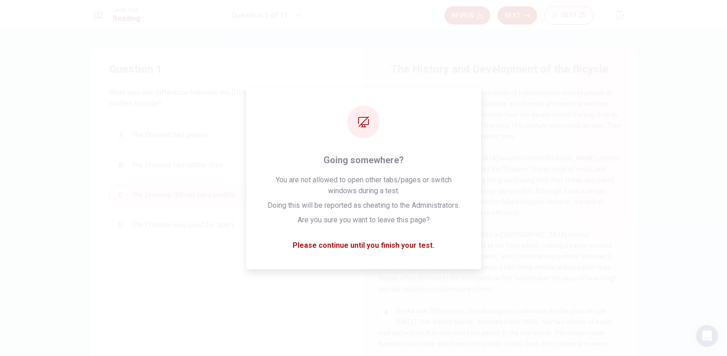
click at [514, 15] on button "Next" at bounding box center [517, 15] width 40 height 18
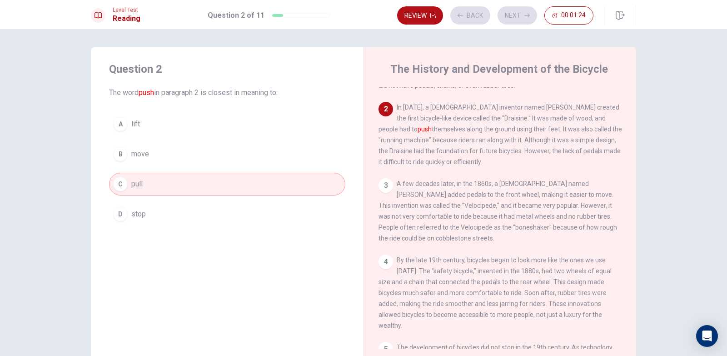
scroll to position [68, 0]
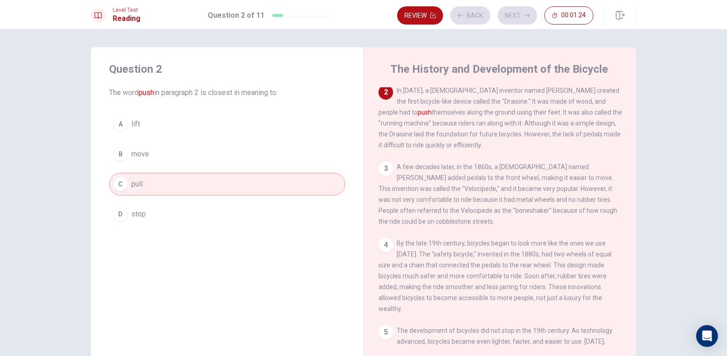
click at [514, 15] on div "Review Back Next 00:01:24" at bounding box center [495, 15] width 196 height 18
click at [512, 15] on button "Next" at bounding box center [517, 15] width 40 height 18
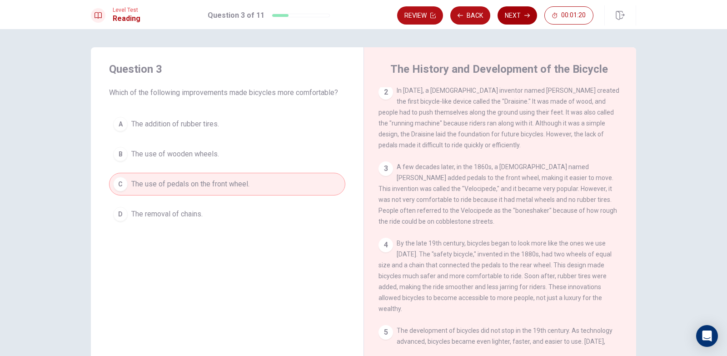
click at [525, 16] on icon "button" at bounding box center [526, 15] width 5 height 5
click at [515, 14] on button "Next" at bounding box center [517, 15] width 40 height 18
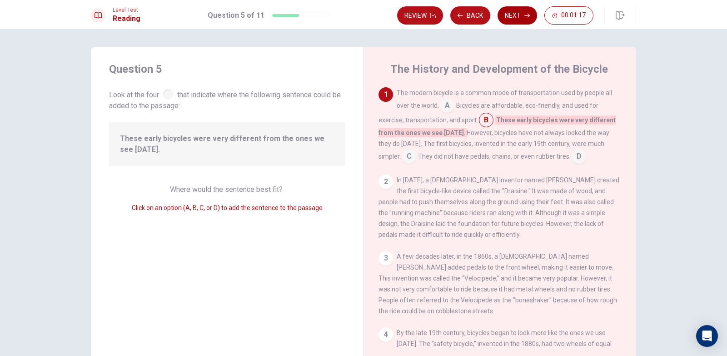
click at [513, 18] on button "Next" at bounding box center [517, 15] width 40 height 18
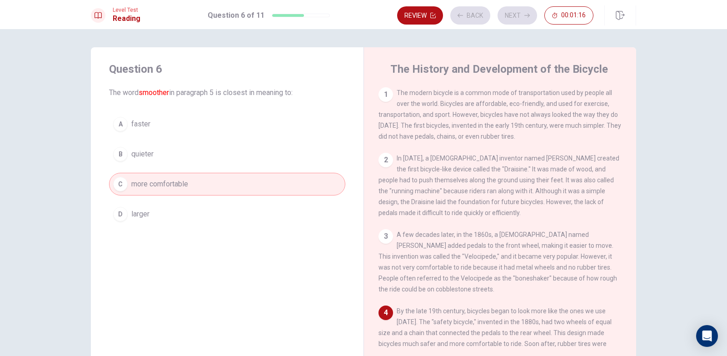
click at [523, 18] on div "Review Back Next 00:01:16" at bounding box center [495, 15] width 196 height 18
click at [523, 18] on button "Next" at bounding box center [517, 15] width 40 height 18
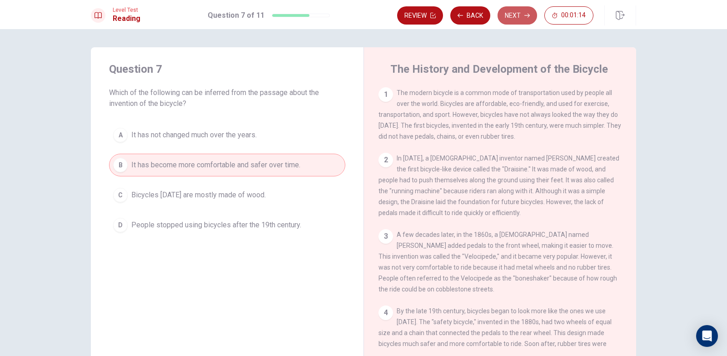
click at [523, 18] on button "Next" at bounding box center [517, 15] width 40 height 18
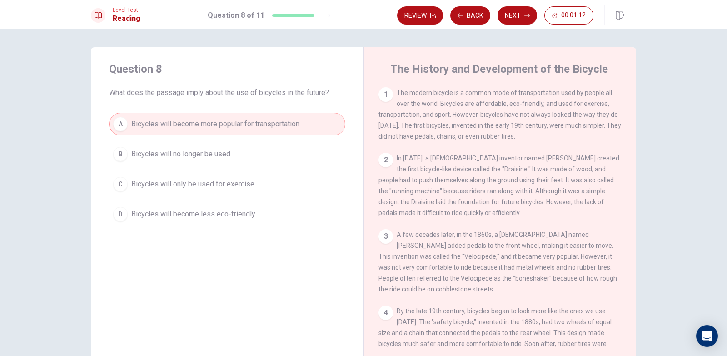
click at [523, 18] on button "Next" at bounding box center [517, 15] width 40 height 18
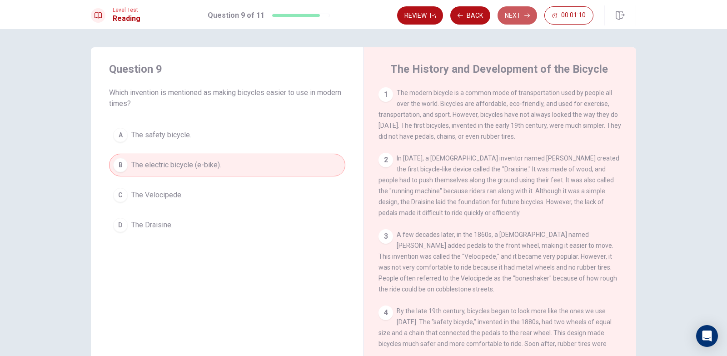
click at [523, 18] on button "Next" at bounding box center [517, 15] width 40 height 18
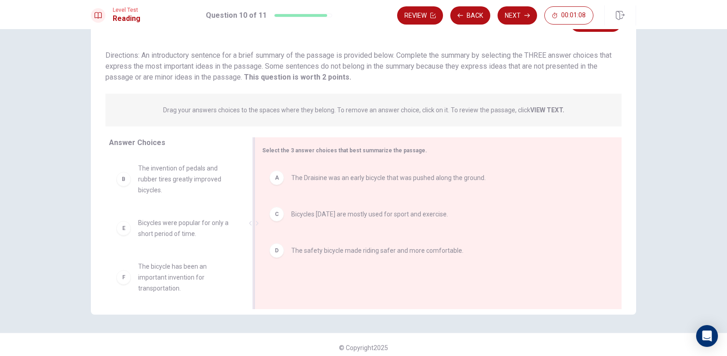
scroll to position [54, 0]
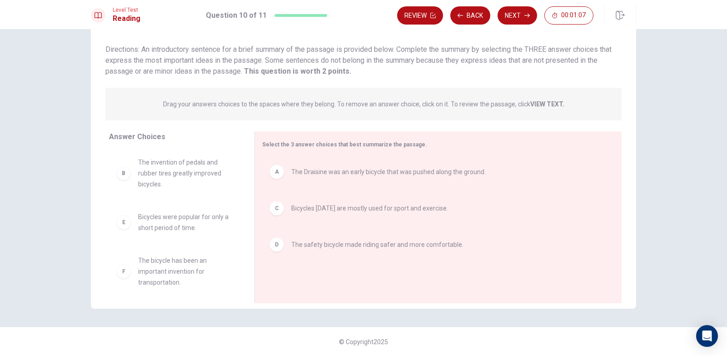
click at [523, 25] on div "Review Back Next 00:01:07" at bounding box center [516, 15] width 239 height 20
click at [518, 11] on button "Next" at bounding box center [517, 15] width 40 height 18
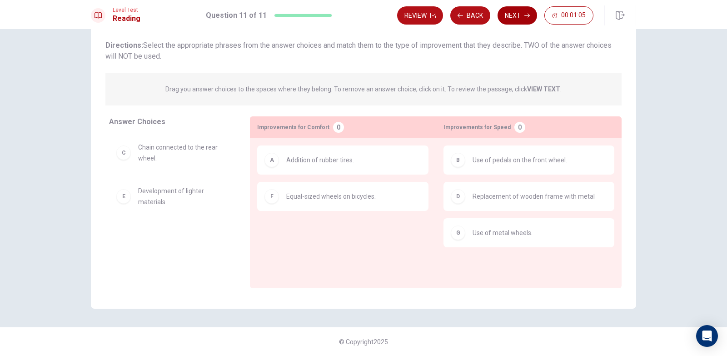
click at [511, 17] on button "Next" at bounding box center [517, 15] width 40 height 18
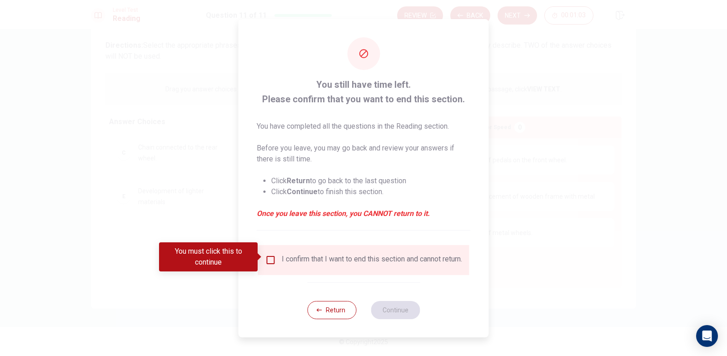
click at [266, 257] on input "You must click this to continue" at bounding box center [270, 259] width 11 height 11
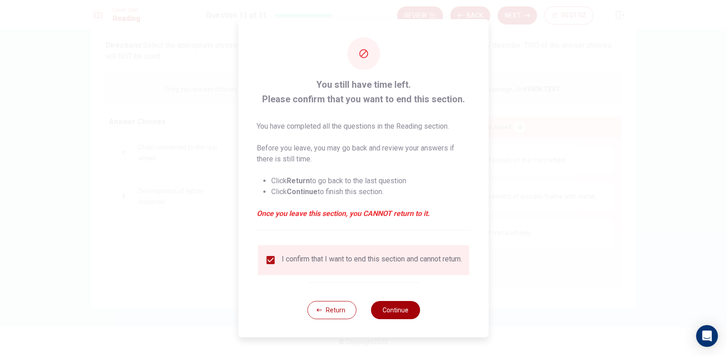
click at [395, 315] on button "Continue" at bounding box center [395, 310] width 49 height 18
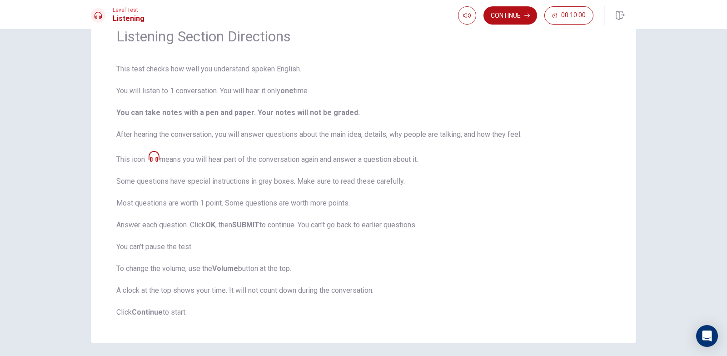
scroll to position [0, 0]
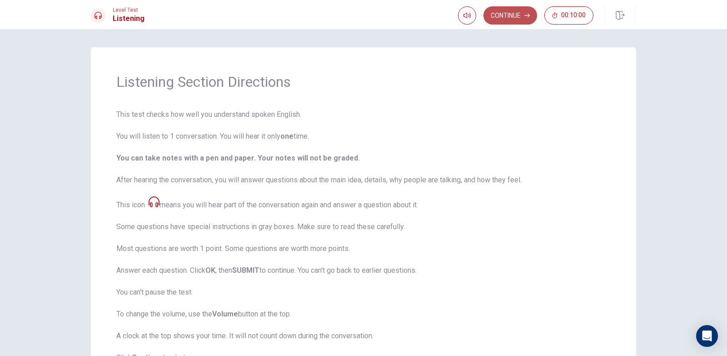
click at [508, 23] on button "Continue" at bounding box center [510, 15] width 54 height 18
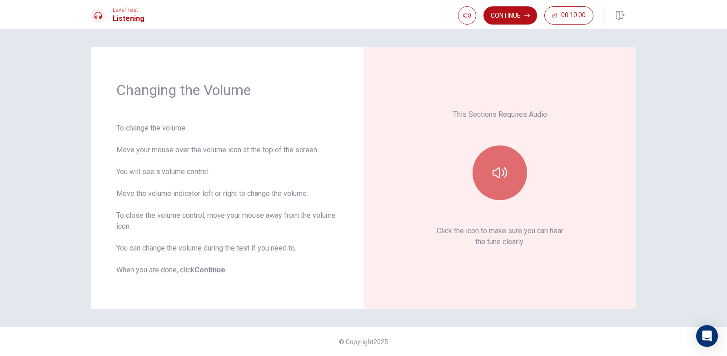
click at [500, 156] on button "button" at bounding box center [499, 172] width 54 height 54
click at [517, 10] on button "Continue" at bounding box center [510, 15] width 54 height 18
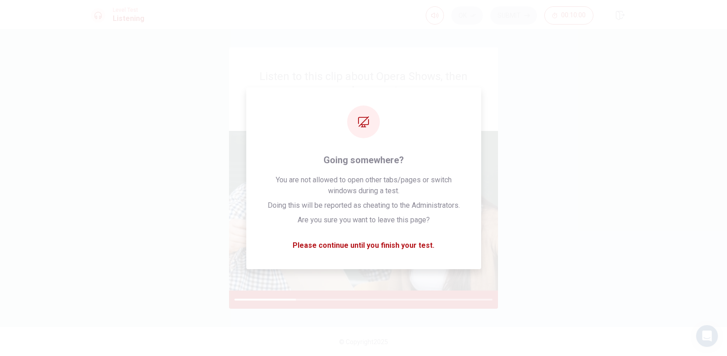
click at [683, 279] on div "Listen to this clip about Opera Shows, then answer the questions. You can take …" at bounding box center [363, 192] width 727 height 326
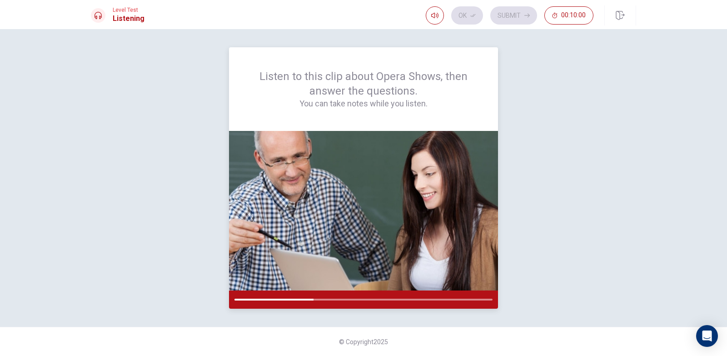
drag, startPoint x: 313, startPoint y: 298, endPoint x: 297, endPoint y: 293, distance: 16.7
click at [297, 293] on div at bounding box center [363, 299] width 269 height 18
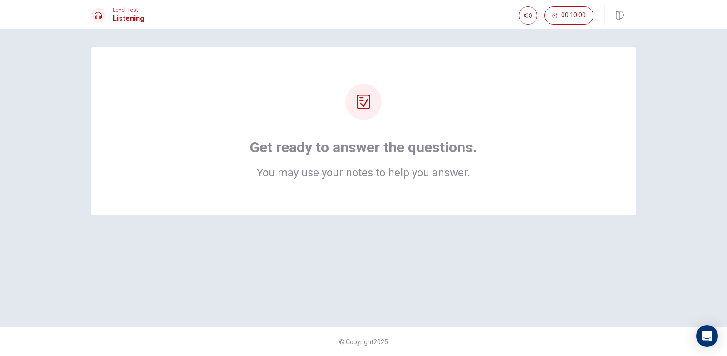
click at [359, 106] on icon at bounding box center [363, 101] width 15 height 15
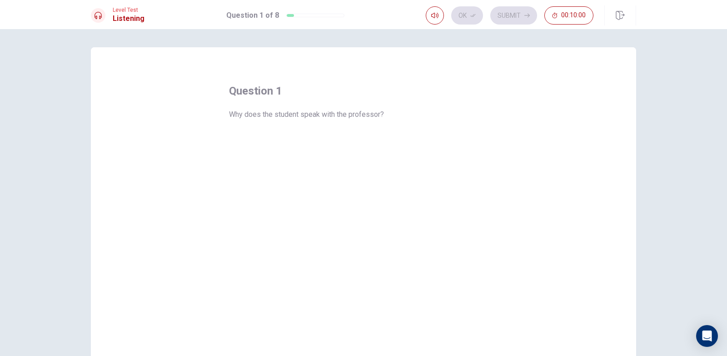
click at [405, 133] on button "A To ask for a letter of recommendation" at bounding box center [363, 142] width 269 height 23
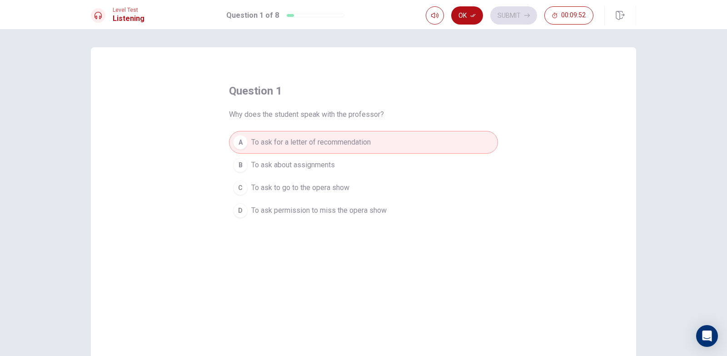
click at [292, 192] on span "To ask to go to the opera show" at bounding box center [300, 187] width 98 height 11
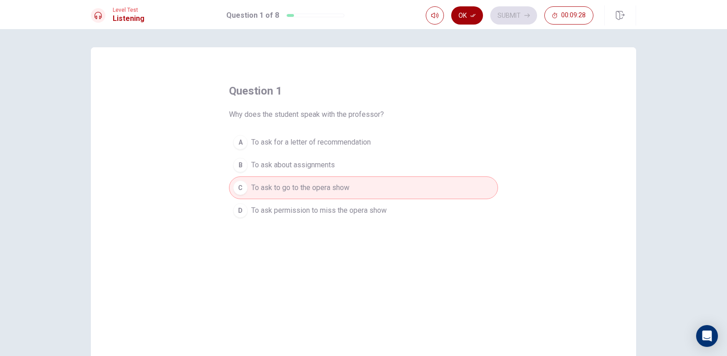
click at [469, 13] on button "Ok" at bounding box center [467, 15] width 32 height 18
click at [509, 17] on button "Submit" at bounding box center [513, 15] width 47 height 18
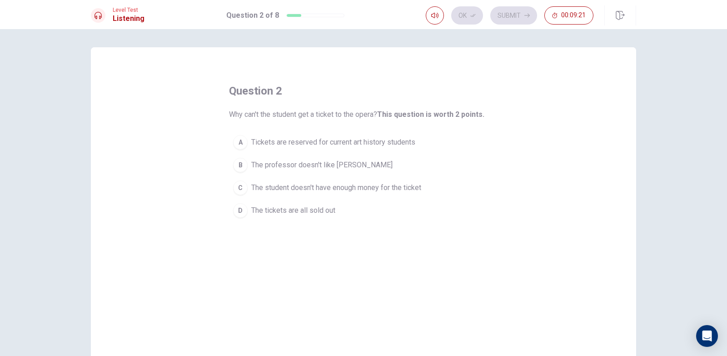
click at [334, 141] on span "Tickets are reserved for current art history students" at bounding box center [333, 142] width 164 height 11
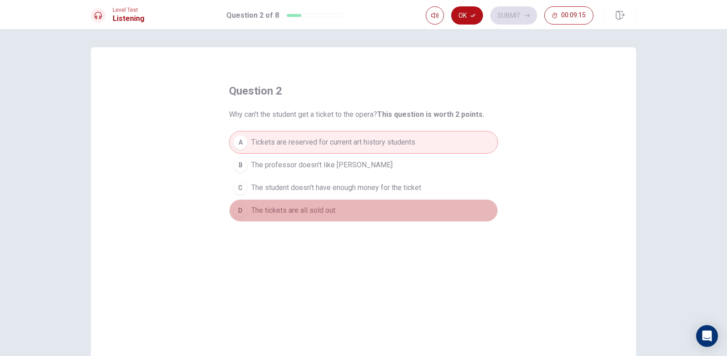
click at [279, 207] on span "The tickets are all sold out" at bounding box center [293, 210] width 84 height 11
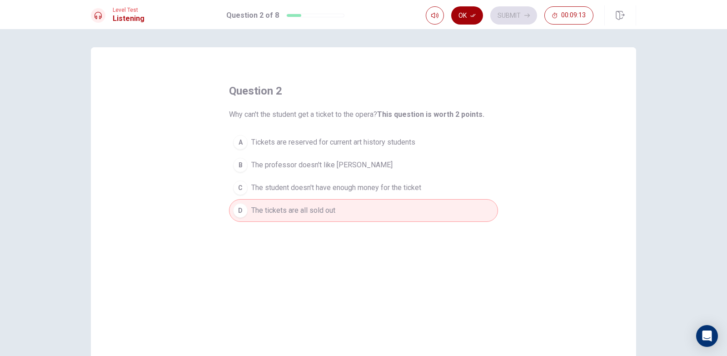
click at [467, 22] on button "Ok" at bounding box center [467, 15] width 32 height 18
click at [510, 21] on button "Submit" at bounding box center [513, 15] width 47 height 18
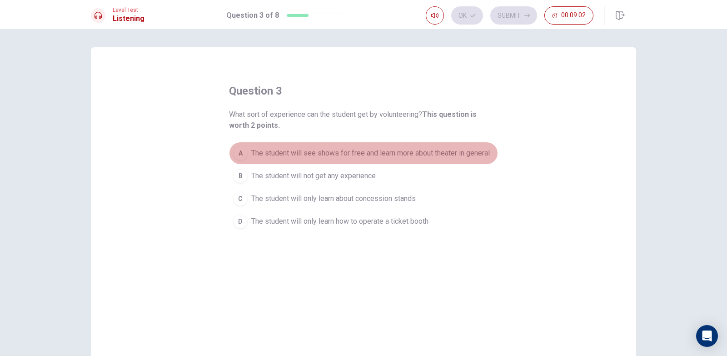
click at [390, 155] on span "The student will see shows for free and learn more about theater in general" at bounding box center [370, 153] width 238 height 11
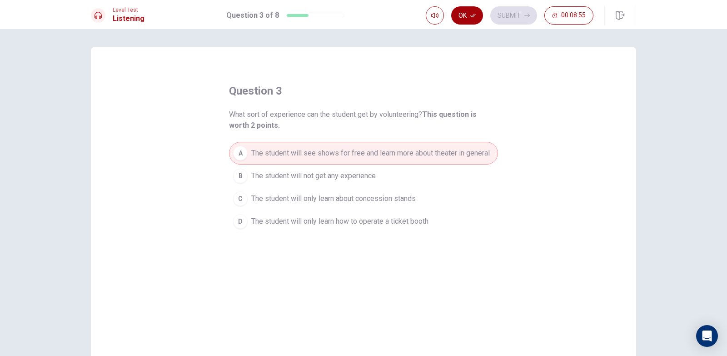
click at [465, 13] on button "Ok" at bounding box center [467, 15] width 32 height 18
click at [510, 10] on button "Submit" at bounding box center [513, 15] width 47 height 18
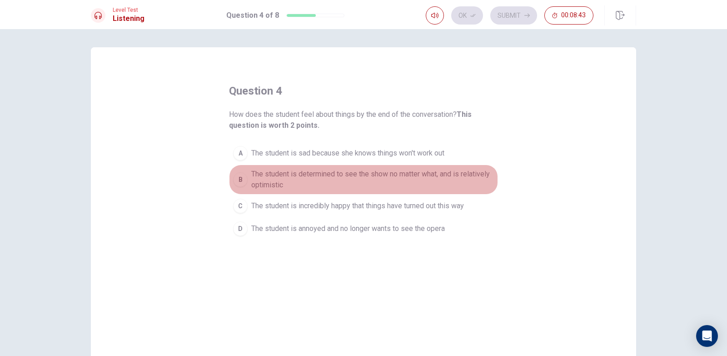
click at [471, 181] on span "The student is determined to see the show no matter what, and is relatively opt…" at bounding box center [372, 179] width 242 height 22
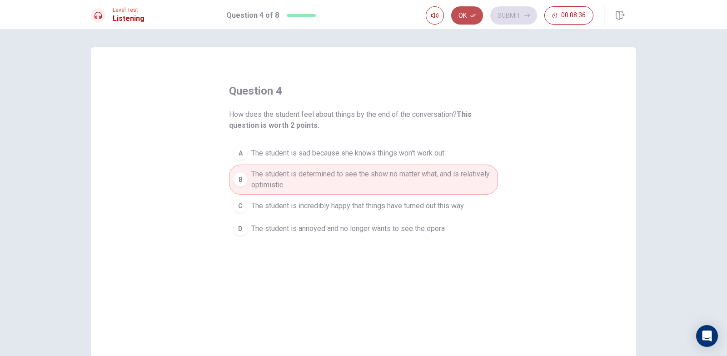
click at [462, 15] on button "Ok" at bounding box center [467, 15] width 32 height 18
click at [503, 14] on button "Submit" at bounding box center [513, 15] width 47 height 18
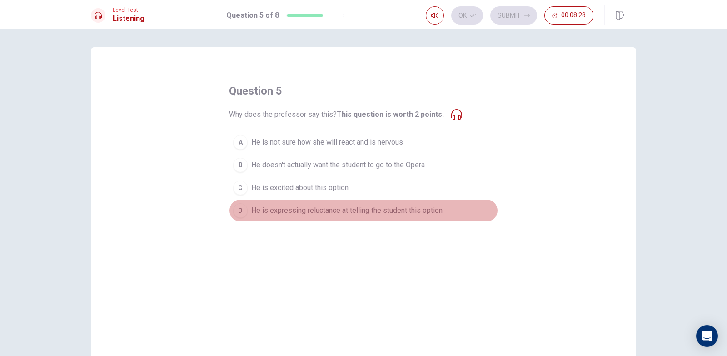
click at [414, 214] on span "He is expressing reluctance at telling the student this option" at bounding box center [346, 210] width 191 height 11
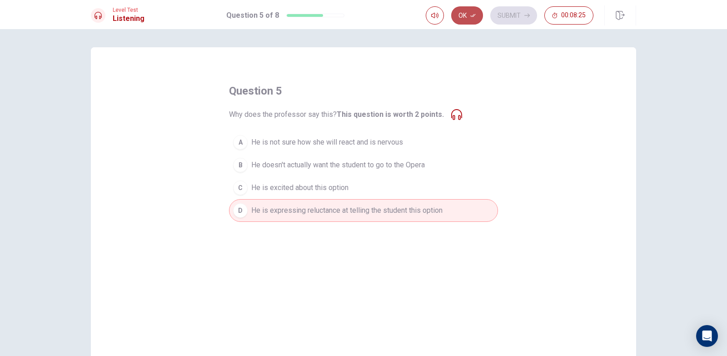
click at [463, 19] on button "Ok" at bounding box center [467, 15] width 32 height 18
click at [514, 12] on button "Submit" at bounding box center [513, 15] width 47 height 18
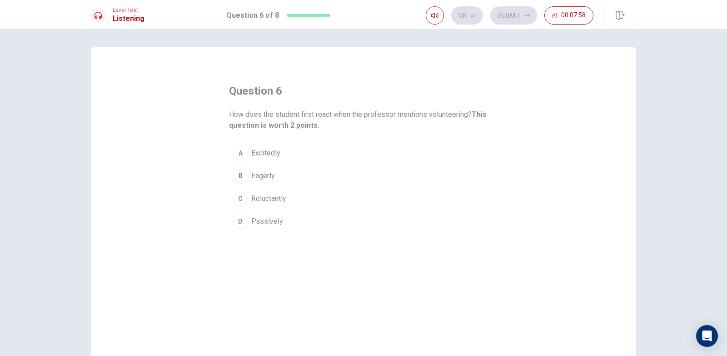
click at [257, 178] on span "Eagerly" at bounding box center [263, 175] width 24 height 11
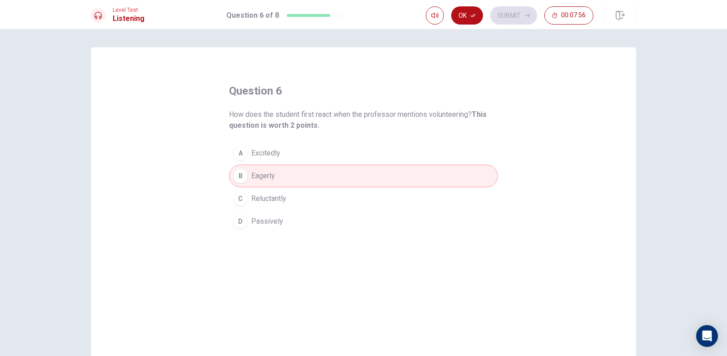
click at [267, 201] on span "Reluctantly" at bounding box center [268, 198] width 35 height 11
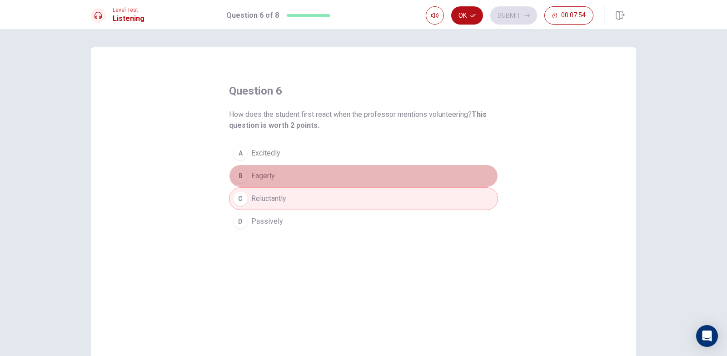
click at [275, 177] on button "B Eagerly" at bounding box center [363, 175] width 269 height 23
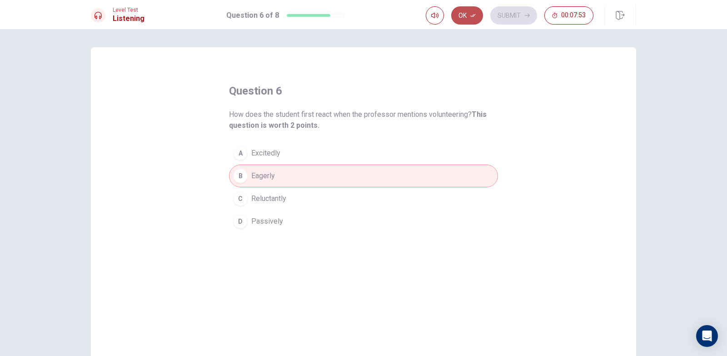
click at [468, 15] on button "Ok" at bounding box center [467, 15] width 32 height 18
click at [516, 12] on button "Submit" at bounding box center [513, 15] width 47 height 18
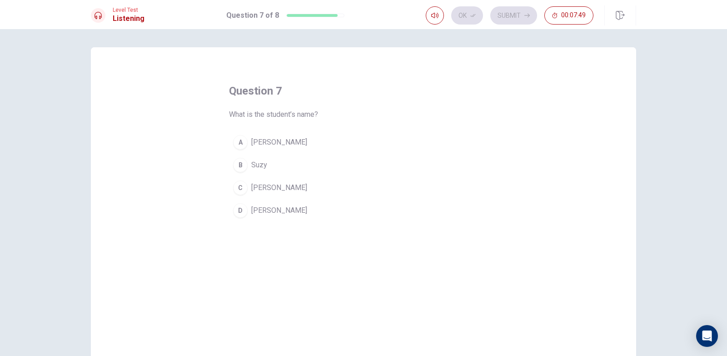
click at [247, 210] on button "D [PERSON_NAME]" at bounding box center [363, 210] width 269 height 23
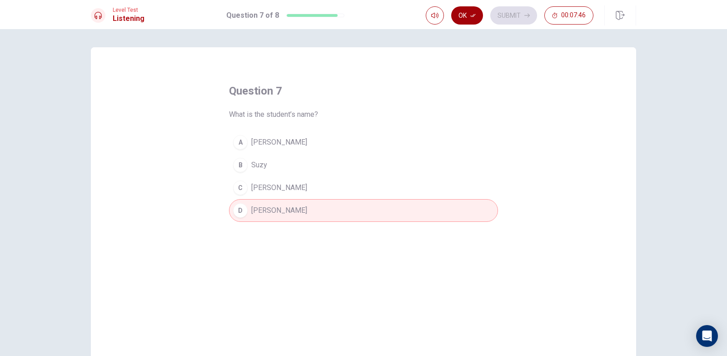
click at [471, 12] on button "Ok" at bounding box center [467, 15] width 32 height 18
click at [510, 15] on button "Submit" at bounding box center [513, 15] width 47 height 18
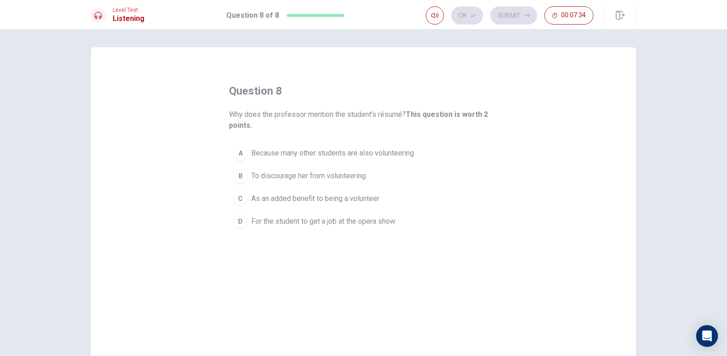
click at [302, 200] on span "As an added benefit to being a volunteer" at bounding box center [315, 198] width 128 height 11
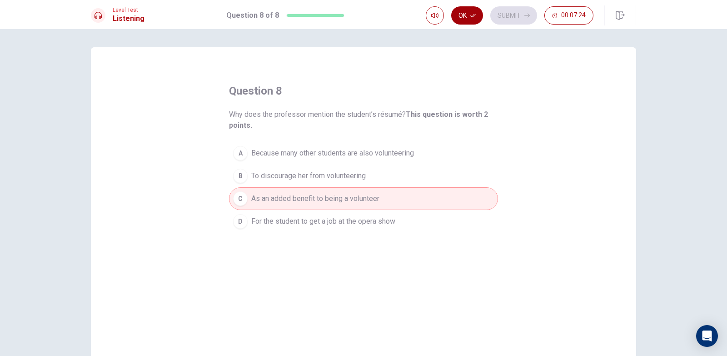
click at [470, 13] on icon "button" at bounding box center [472, 15] width 5 height 5
click at [509, 13] on button "Submit" at bounding box center [513, 15] width 47 height 18
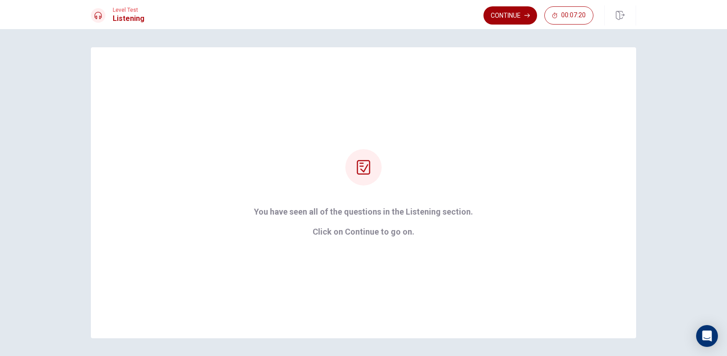
click at [509, 8] on button "Continue" at bounding box center [510, 15] width 54 height 18
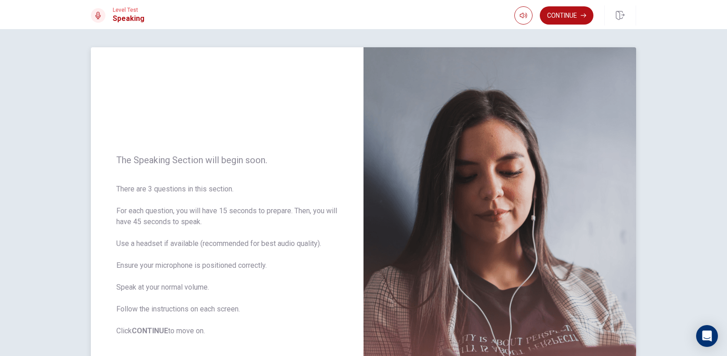
scroll to position [45, 0]
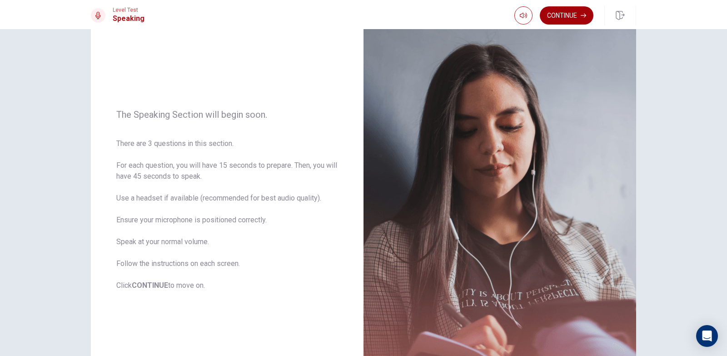
click at [564, 21] on button "Continue" at bounding box center [566, 15] width 54 height 18
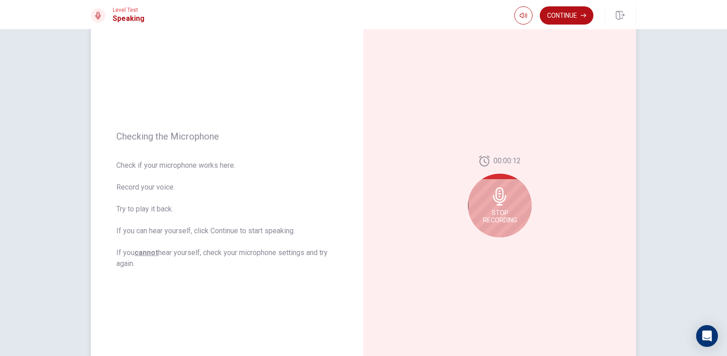
click at [517, 202] on div "Stop Recording" at bounding box center [500, 205] width 64 height 64
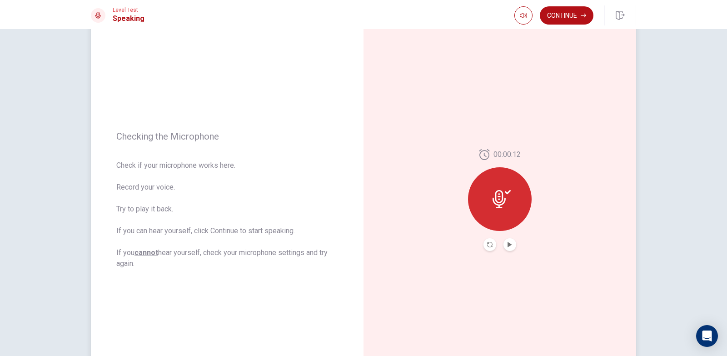
click at [516, 202] on div at bounding box center [500, 199] width 64 height 64
click at [502, 193] on icon at bounding box center [501, 199] width 18 height 18
click at [510, 240] on button "Play Audio" at bounding box center [509, 244] width 13 height 13
click at [491, 246] on button "Record Again" at bounding box center [489, 244] width 13 height 13
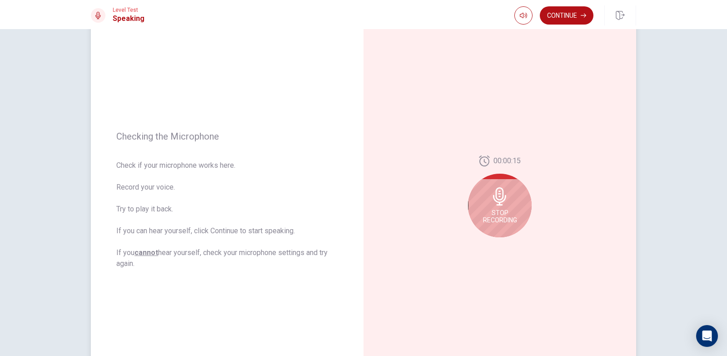
click at [495, 204] on icon at bounding box center [499, 196] width 13 height 18
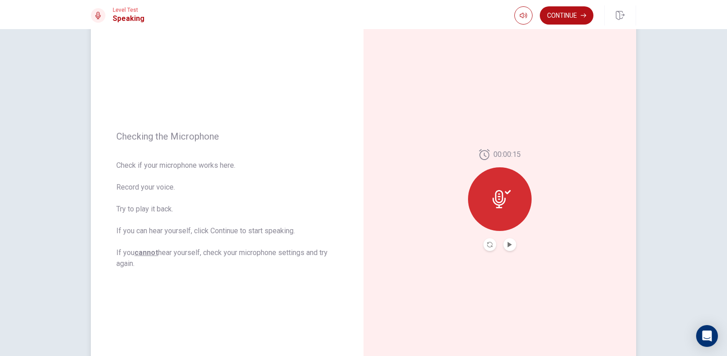
click at [485, 238] on button "Record Again" at bounding box center [489, 244] width 13 height 13
click at [504, 245] on button "Play Audio" at bounding box center [509, 244] width 13 height 13
click at [562, 19] on button "Continue" at bounding box center [566, 15] width 54 height 18
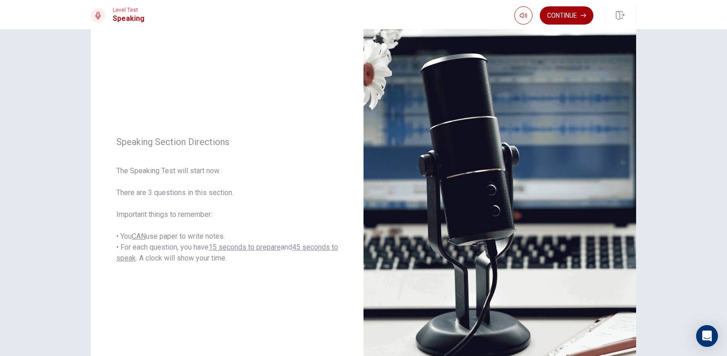
click at [562, 15] on button "Continue" at bounding box center [566, 15] width 54 height 18
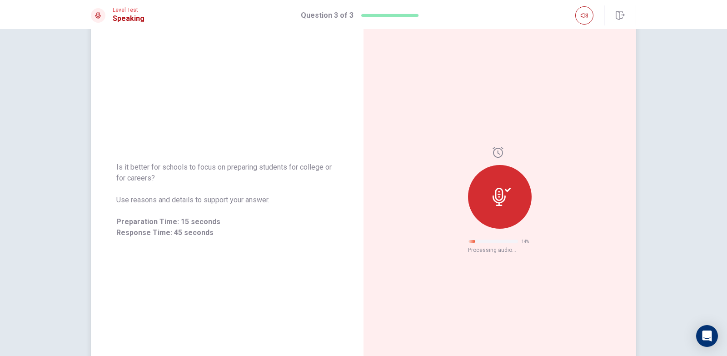
click at [496, 194] on icon at bounding box center [498, 197] width 13 height 18
click at [492, 149] on icon at bounding box center [497, 152] width 11 height 11
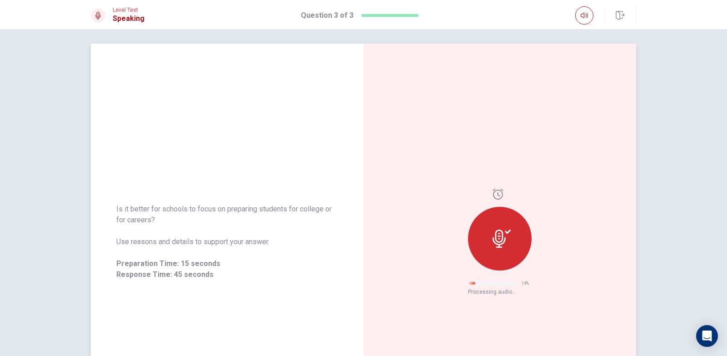
scroll to position [0, 0]
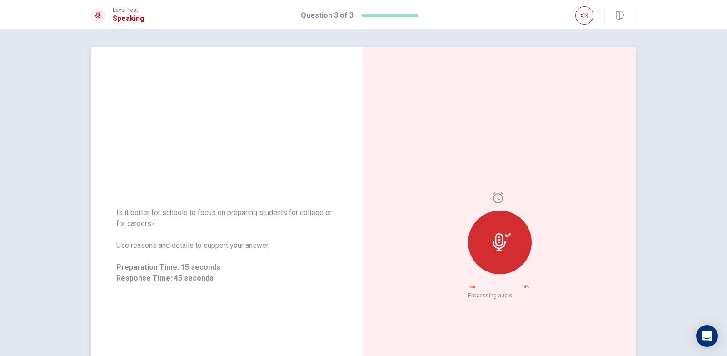
click at [503, 250] on icon at bounding box center [501, 242] width 18 height 18
click at [492, 289] on div "14 %" at bounding box center [500, 286] width 64 height 11
click at [508, 292] on span "Retry" at bounding box center [502, 289] width 15 height 7
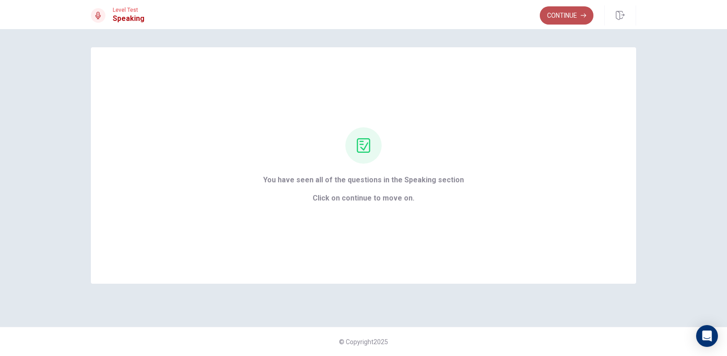
click at [563, 20] on button "Continue" at bounding box center [566, 15] width 54 height 18
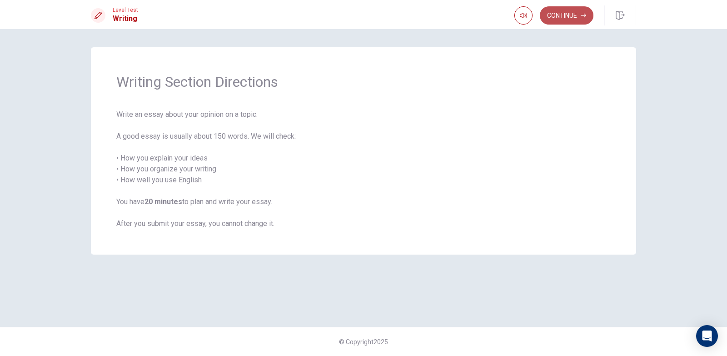
click at [552, 21] on button "Continue" at bounding box center [566, 15] width 54 height 18
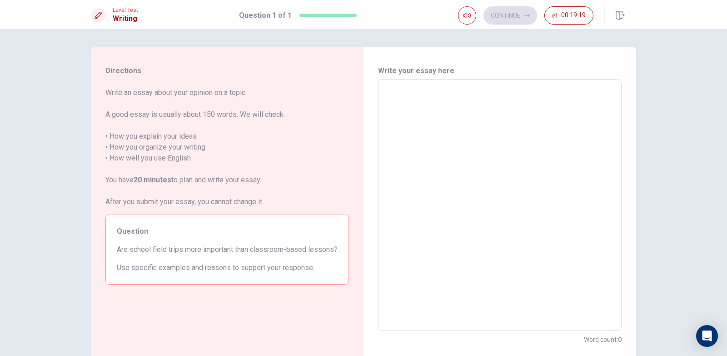
click at [408, 96] on textarea at bounding box center [499, 205] width 231 height 236
type textarea "I"
type textarea "x"
type textarea "In"
type textarea "x"
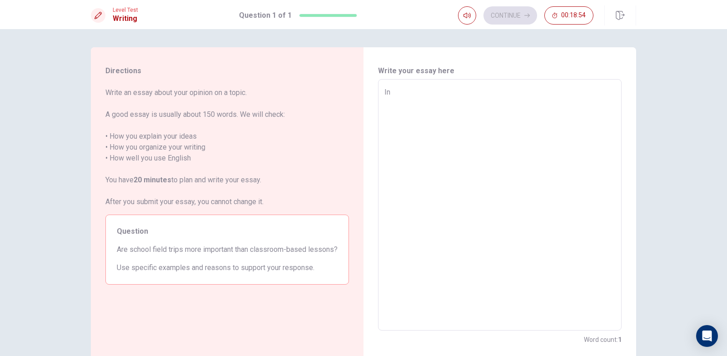
type textarea "In"
type textarea "x"
type textarea "In t"
type textarea "x"
type textarea "In th"
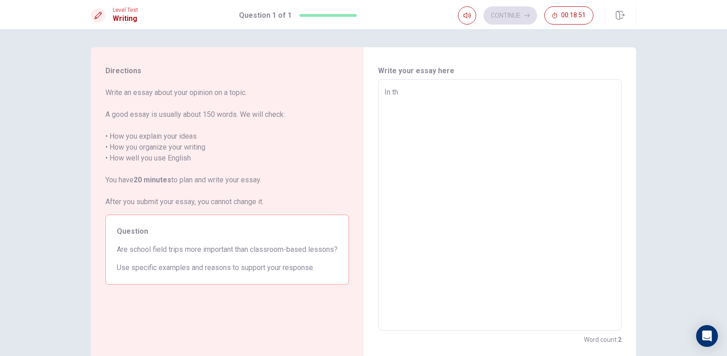
type textarea "x"
type textarea "In thi"
type textarea "x"
type textarea "In this"
type textarea "x"
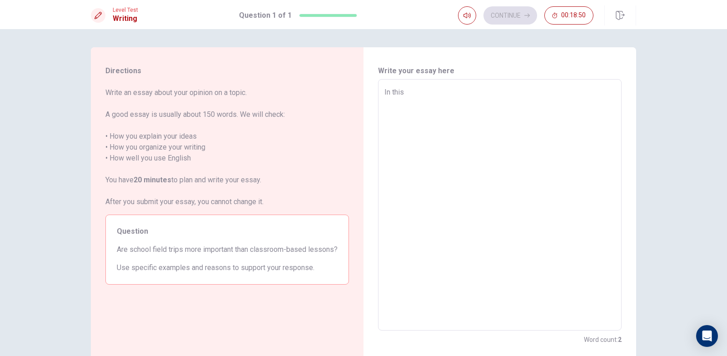
type textarea "In this"
type textarea "x"
type textarea "In this y"
type textarea "x"
type textarea "In this ye"
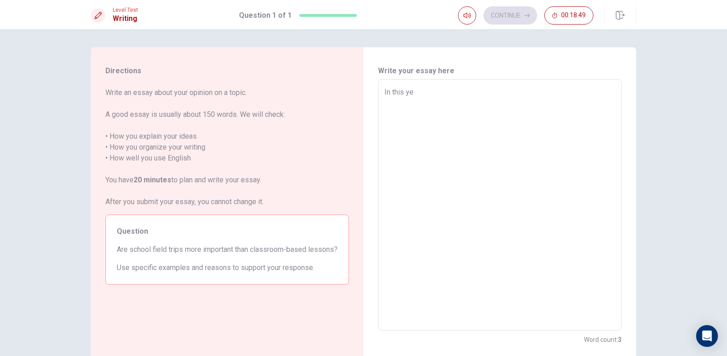
type textarea "x"
type textarea "In this yea"
type textarea "x"
type textarea "In this year"
type textarea "x"
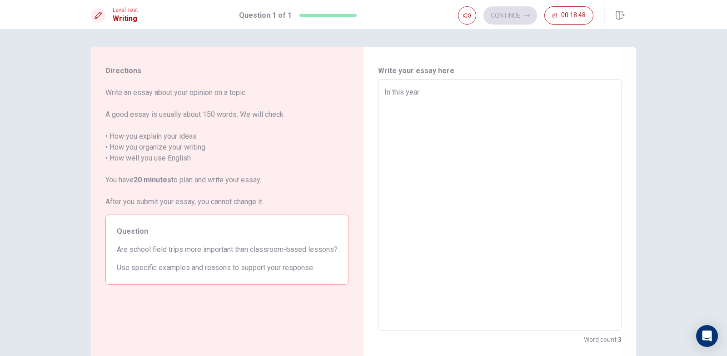
type textarea "In this years"
type textarea "x"
type textarea "In this years"
type textarea "x"
type textarea "In this years"
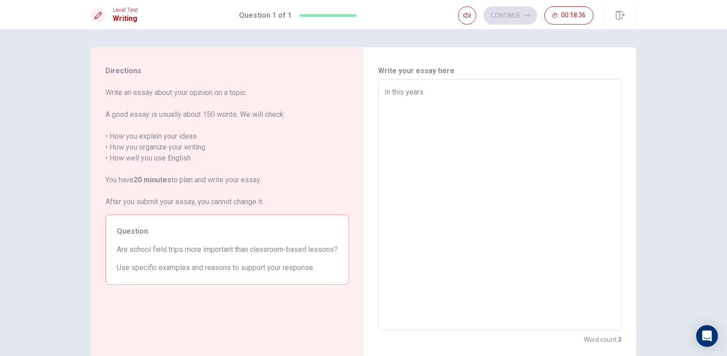
type textarea "x"
type textarea "In this year"
type textarea "x"
type textarea "In this yea"
type textarea "x"
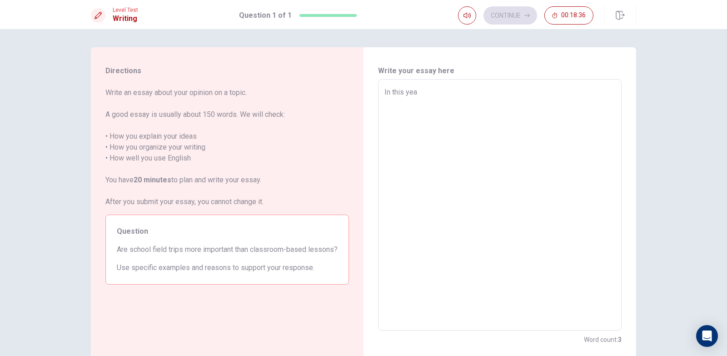
type textarea "In this ye"
type textarea "x"
type textarea "In this y"
type textarea "x"
type textarea "In this"
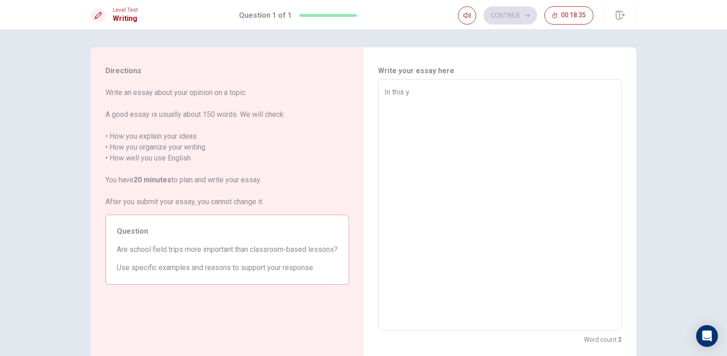
type textarea "x"
type textarea "In thi"
type textarea "x"
type textarea "In th"
type textarea "x"
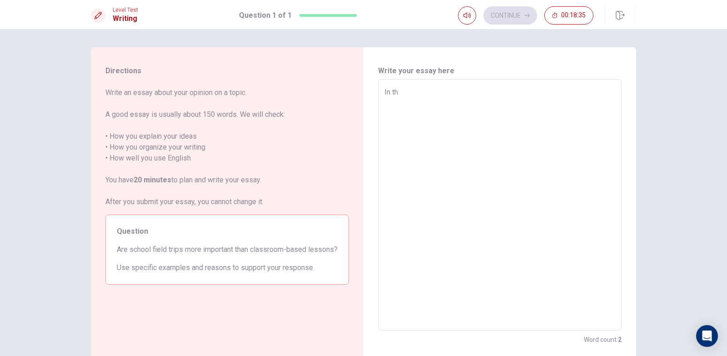
type textarea "In t"
type textarea "x"
type textarea "In"
type textarea "x"
type textarea "In"
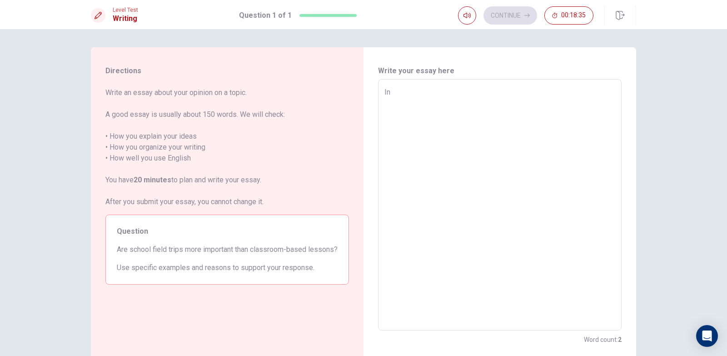
type textarea "x"
type textarea "I"
type textarea "x"
type textarea "F"
type textarea "x"
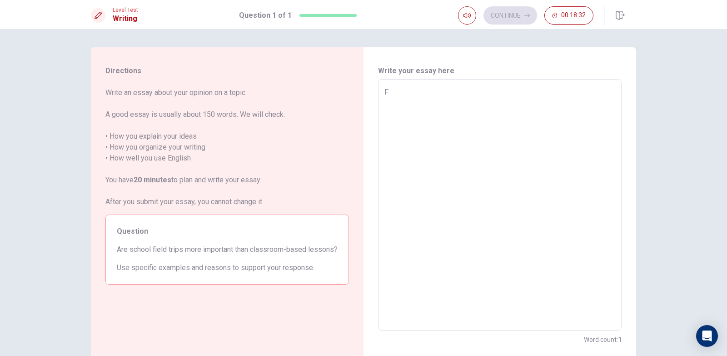
type textarea "Fr"
type textarea "x"
type textarea "Fro"
type textarea "x"
type textarea "From"
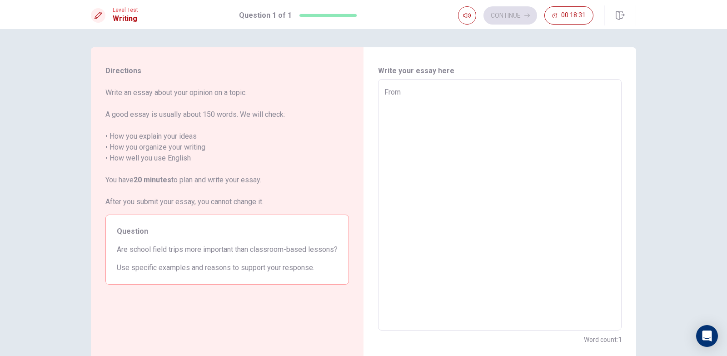
type textarea "x"
type textarea "From"
type textarea "x"
type textarea "From m"
type textarea "x"
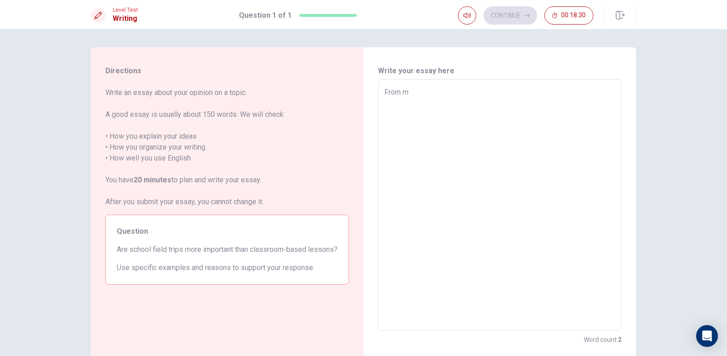
type textarea "From my"
type textarea "x"
type textarea "From my"
type textarea "x"
type textarea "From my o"
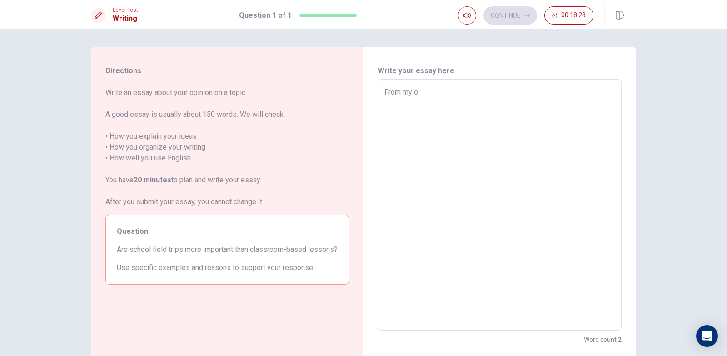
type textarea "x"
type textarea "From my op"
type textarea "x"
type textarea "From my opi"
type textarea "x"
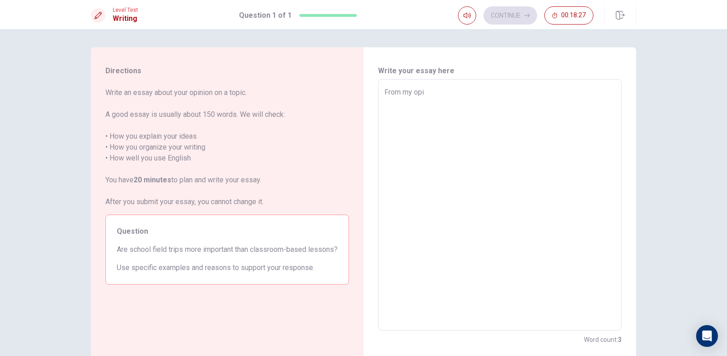
type textarea "From my opin"
type textarea "x"
type textarea "From my opini"
type textarea "x"
type textarea "From my opinio"
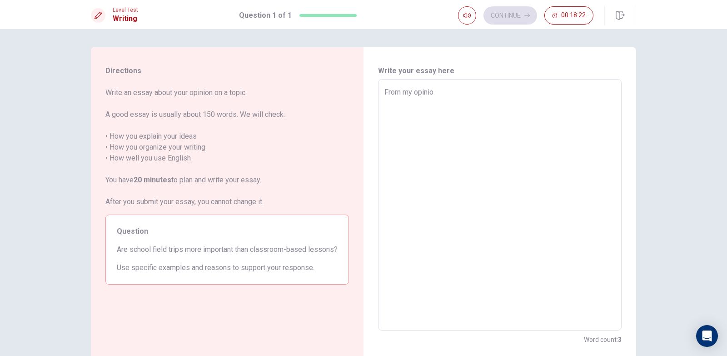
type textarea "x"
type textarea "From my opinion"
type textarea "x"
type textarea "From my opinion"
type textarea "x"
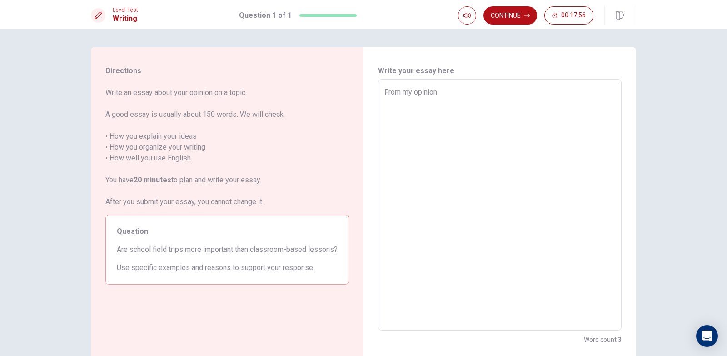
type textarea "From my opinion I"
type textarea "x"
type textarea "From my opinion"
type textarea "x"
type textarea "From my opinion I"
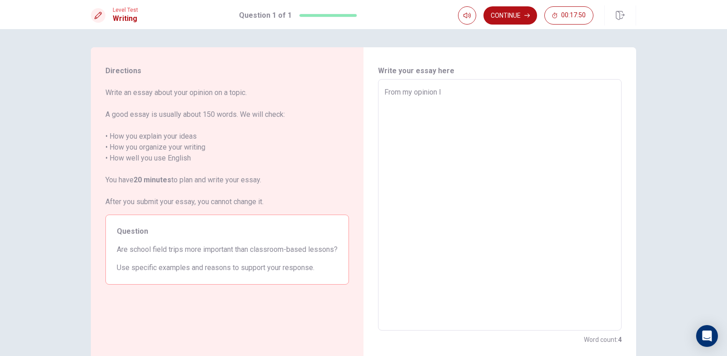
type textarea "x"
type textarea "From my opinion IN"
type textarea "x"
type textarea "From my opinion I"
type textarea "x"
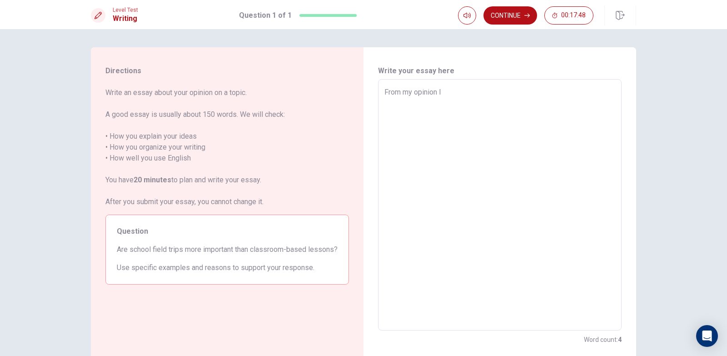
type textarea "From my opinion"
type textarea "x"
type textarea "From my opinion"
type textarea "x"
type textarea "From my opinion"
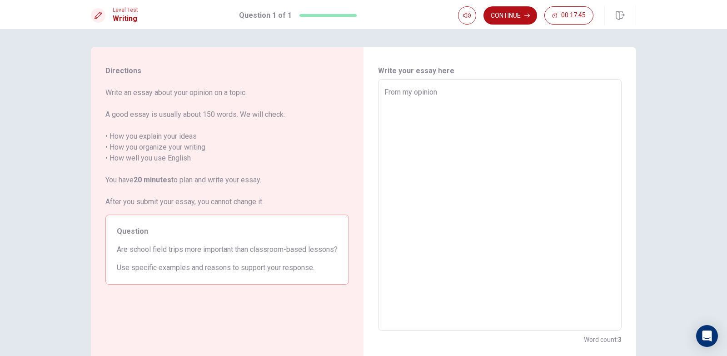
type textarea "x"
type textarea "From my opinion ,"
type textarea "x"
type textarea "From my opinion ,"
type textarea "x"
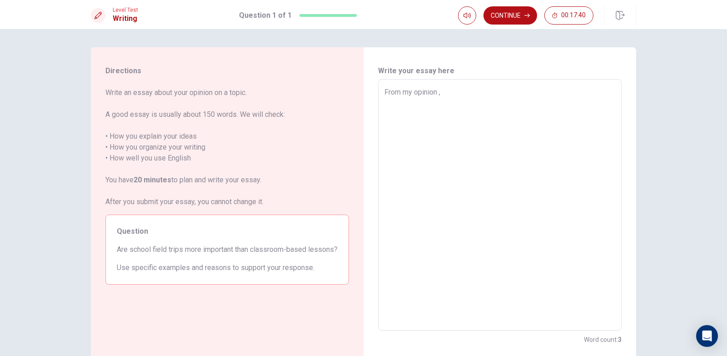
type textarea "From my opinion , I"
type textarea "x"
type textarea "From my opinion , I"
type textarea "x"
type textarea "From my opinion , I a"
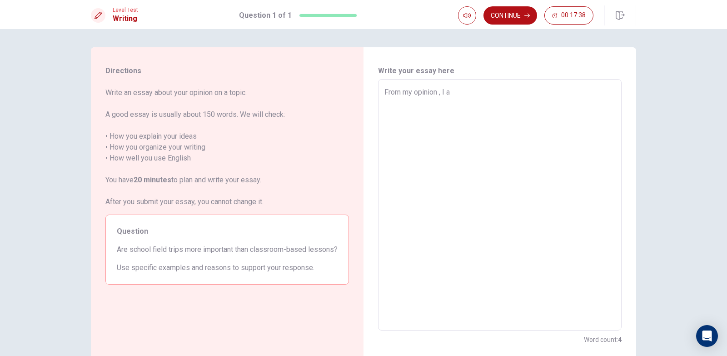
type textarea "x"
type textarea "From my opinion , I am"
type textarea "x"
type textarea "From my opinion , I am"
type textarea "x"
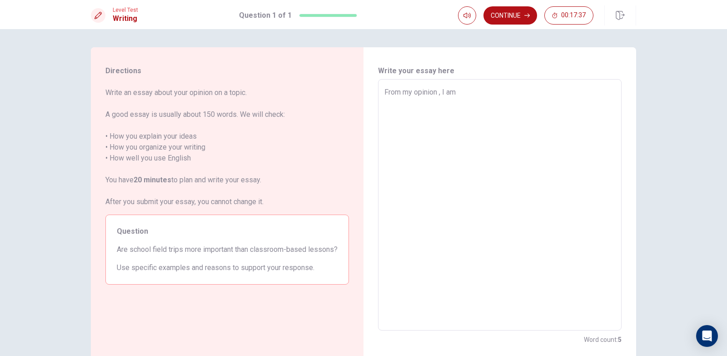
type textarea "From my opinion , I am t"
type textarea "x"
type textarea "From my opinion , I am th"
type textarea "x"
type textarea "From my opinion , I am the"
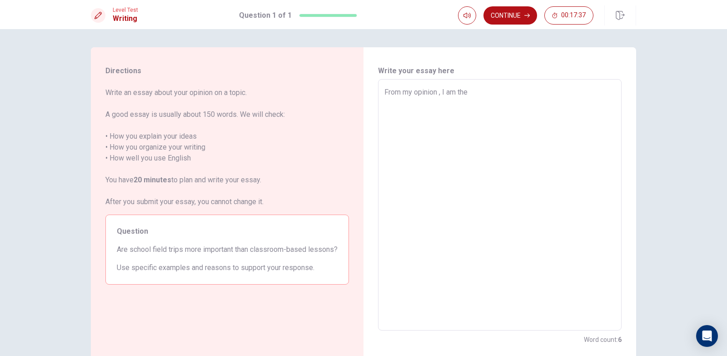
type textarea "x"
type textarea "From my opinion , I am the"
type textarea "x"
type textarea "From my opinion , I am the o"
type textarea "x"
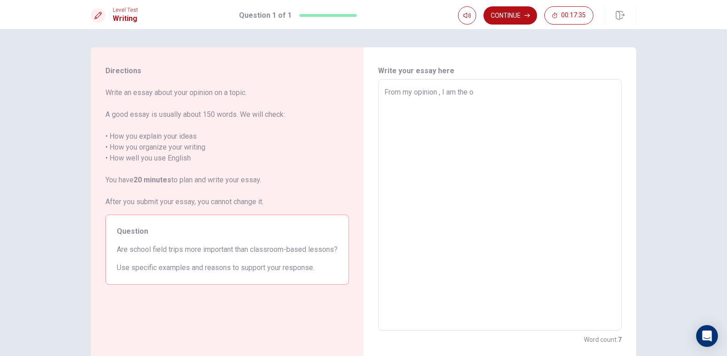
type textarea "From my opinion , I am the on"
type textarea "x"
type textarea "From my opinion , I am the one"
type textarea "x"
type textarea "From my opinion , I am the one"
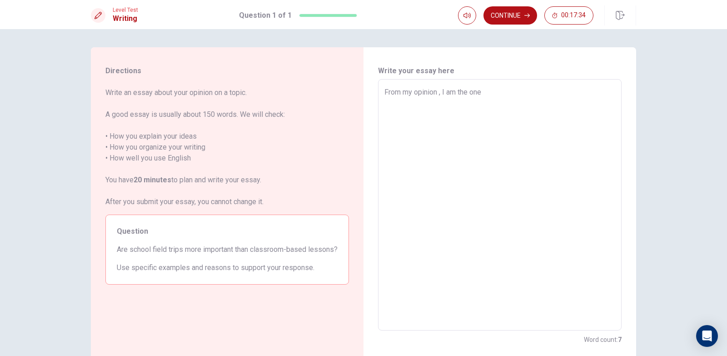
type textarea "x"
type textarea "From my opinion , I am the one w"
type textarea "x"
type textarea "From my opinion , I am the one wh"
type textarea "x"
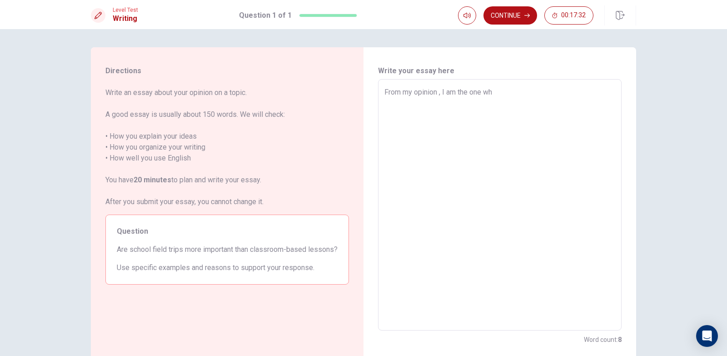
type textarea "From my opinion , I am the one who"
type textarea "x"
type textarea "From my opinion , I am the one who'"
type textarea "x"
type textarea "From my opinion , I am the one who"
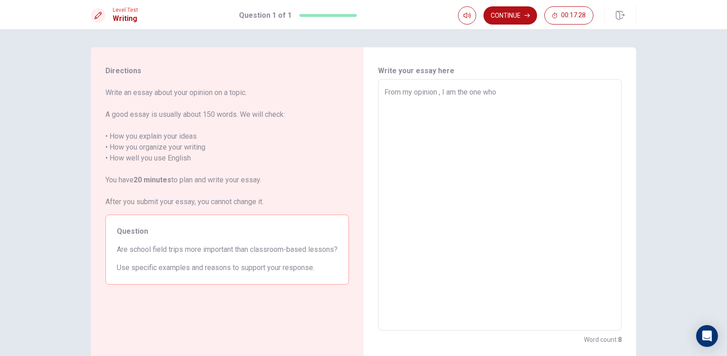
type textarea "x"
type textarea "From my opinion , I am the one who"
type textarea "x"
type textarea "From my opinion , I am the one who i"
type textarea "x"
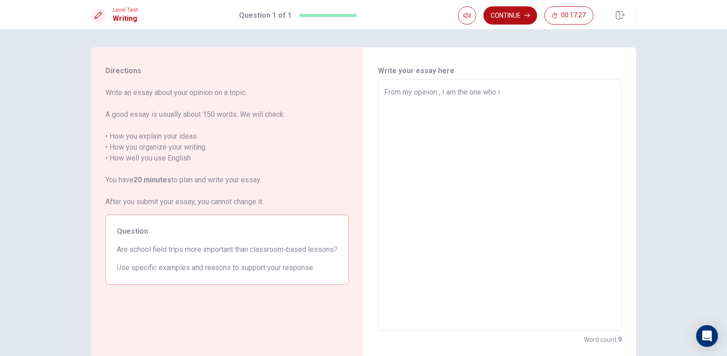
type textarea "From my opinion , I am the one who is"
type textarea "x"
type textarea "From my opinion , I am the one who is"
type textarea "x"
type textarea "From my opinion , I am the one who is a"
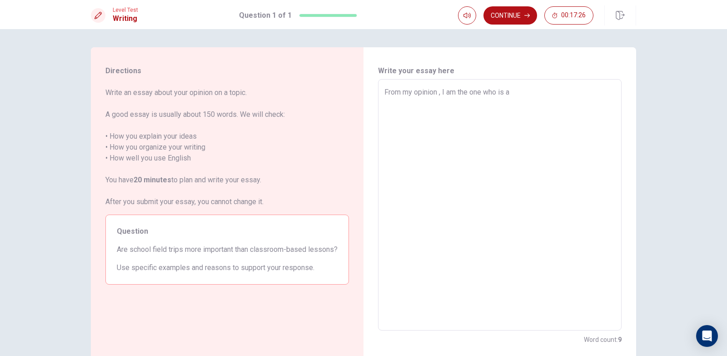
type textarea "x"
type textarea "From my opinion , I am the one who is a"
type textarea "x"
type textarea "From my opinion , I am the one who is a s"
type textarea "x"
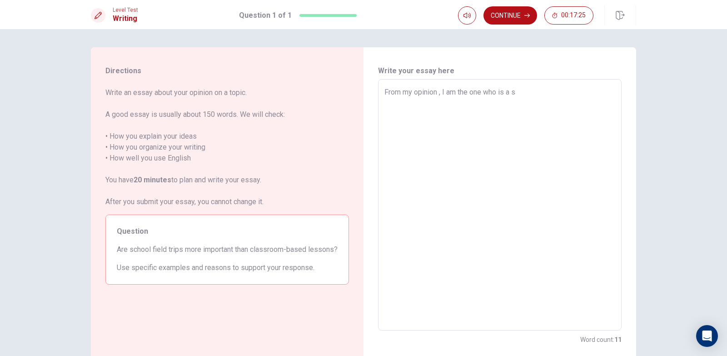
type textarea "From my opinion , I am the one who is a st"
type textarea "x"
type textarea "From my opinion , I am the one who is a stu"
type textarea "x"
type textarea "From my opinion , I am the one who is a stud"
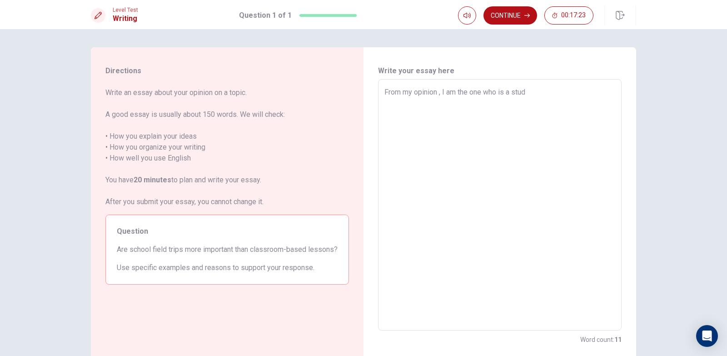
type textarea "x"
type textarea "From my opinion , I am the one who is a stude"
type textarea "x"
type textarea "From my opinion , I am the one who is a studen"
type textarea "x"
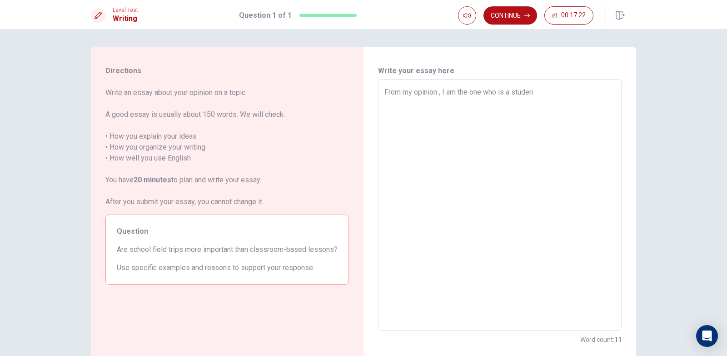
type textarea "From my opinion , I am the one who is a student"
type textarea "x"
type textarea "From my opinion , I am the one who is a student"
type textarea "x"
type textarea "From my opinion , I am the one who is a student a"
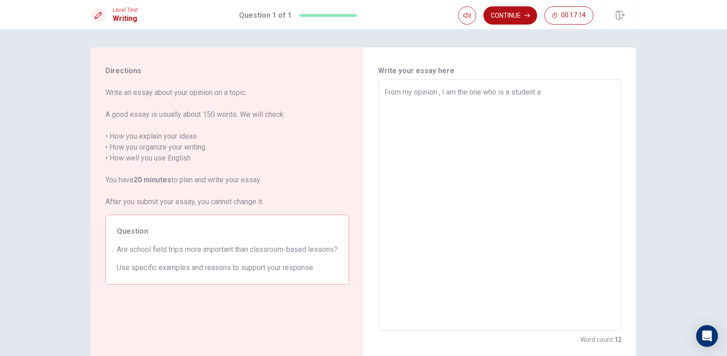
type textarea "x"
type textarea "From my opinion , I am the one who is a student an"
type textarea "x"
type textarea "From my opinion , I am the one who is a student and"
type textarea "x"
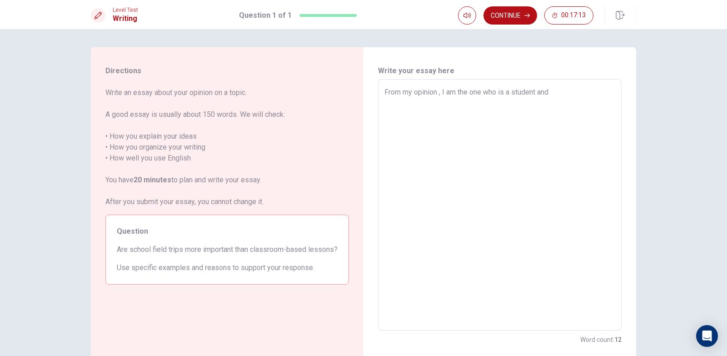
type textarea "From my opinion , I am the one who is a student and"
type textarea "x"
type textarea "From my opinion , I am the one who is a student and I"
type textarea "x"
type textarea "From my opinion , I am the one who is a student and I"
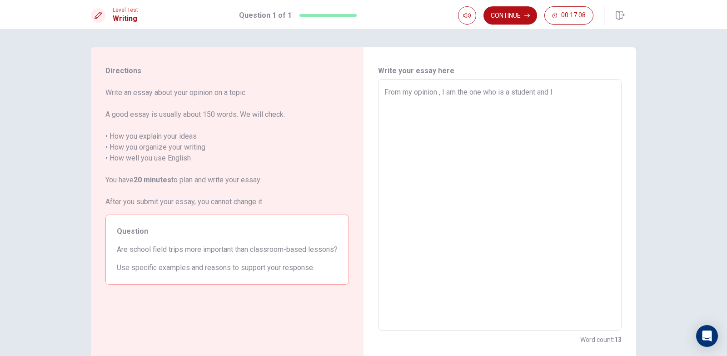
type textarea "x"
type textarea "From my opinion , I am the one who is a student and I w"
type textarea "x"
type textarea "From my opinion , I am the one who is a student and I wo"
type textarea "x"
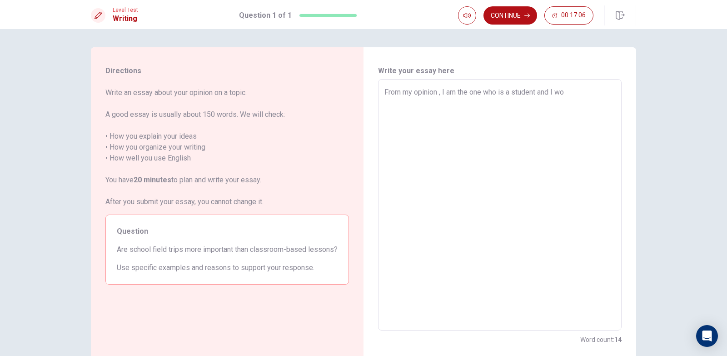
type textarea "From my opinion , I am the one who is a student and I wou"
type textarea "x"
type textarea "From my opinion , I am the one who is a student and I woul"
type textarea "x"
type textarea "From my opinion , I am the one who is a student and I would"
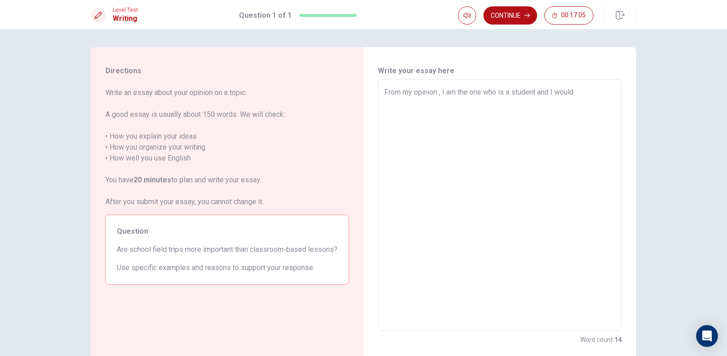
type textarea "x"
type textarea "From my opinion , I am the one who is a student and I would"
type textarea "x"
type textarea "From my opinion , I am the one who is a student and I would p"
type textarea "x"
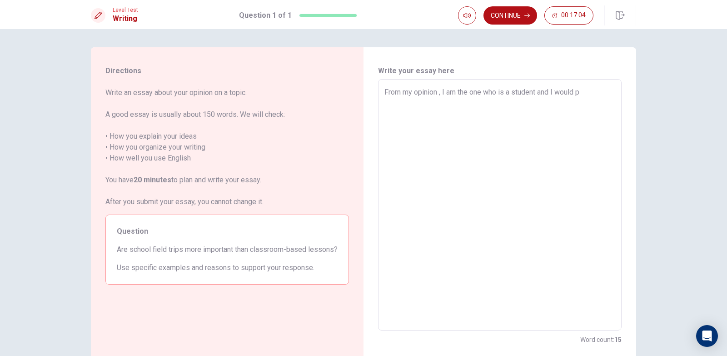
type textarea "From my opinion , I am the one who is a student and I would pr"
type textarea "x"
type textarea "From my opinion , I am the one who is a student and I would pro"
type textarea "x"
type textarea "From my opinion , I am the one who is a student and I would prob"
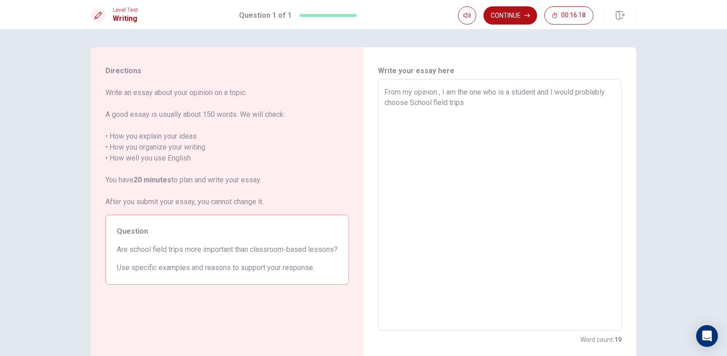
click at [536, 90] on textarea "From my opinion , I am the one who is a student and I would problably choose Sc…" at bounding box center [499, 205] width 231 height 236
click at [487, 101] on textarea "From my opinion , I am the one who is a student and I would problably choose Sc…" at bounding box center [499, 205] width 231 height 236
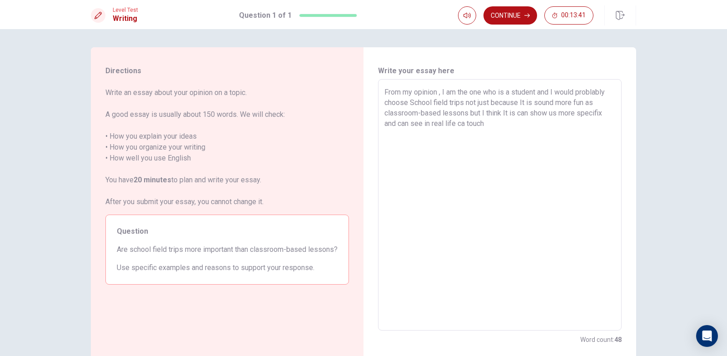
click at [463, 120] on textarea "From my opinion , I am the one who is a student and I would problably choose Sc…" at bounding box center [499, 205] width 231 height 236
click at [455, 124] on textarea "From my opinion , I am the one who is a student and I would problably choose Sc…" at bounding box center [499, 205] width 231 height 236
click at [482, 119] on textarea "From my opinion , I am the one who is a student and I would problably choose Sc…" at bounding box center [499, 205] width 231 height 236
click at [380, 94] on div "From my opinion , I am the one who is a student and I would problably choose Sc…" at bounding box center [499, 204] width 243 height 251
click at [384, 94] on textarea "From my opinion , I am the one who is a student and I would problably choose Sc…" at bounding box center [499, 205] width 231 height 236
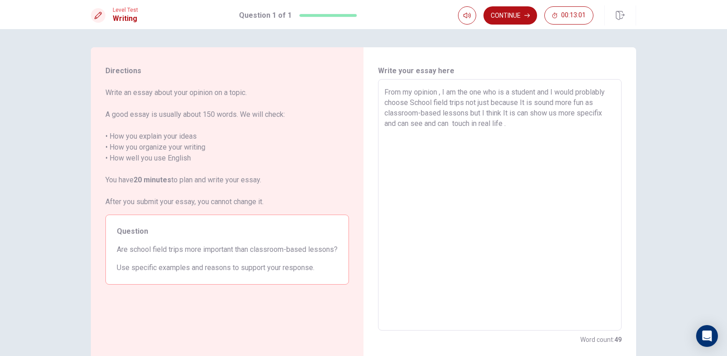
click at [380, 92] on div "From my opinion , I am the one who is a student and I would problably choose Sc…" at bounding box center [499, 204] width 243 height 251
drag, startPoint x: 385, startPoint y: 93, endPoint x: 379, endPoint y: 96, distance: 6.1
click at [379, 96] on div "From my opinion , I am the one who is a student and I would problably choose Sc…" at bounding box center [499, 204] width 243 height 251
click at [435, 155] on textarea "From my opinion , I am the one who is a student and I would problably choose Sc…" at bounding box center [499, 205] width 231 height 236
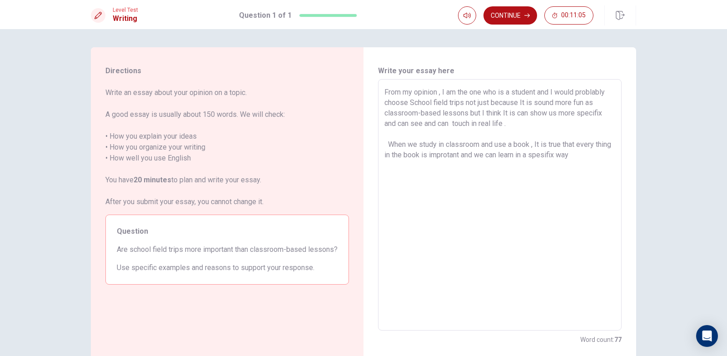
click at [563, 156] on textarea "From my opinion , I am the one who is a student and I would problably choose Sc…" at bounding box center [499, 205] width 231 height 236
click at [594, 159] on textarea "From my opinion , I am the one who is a student and I would problably choose Sc…" at bounding box center [499, 205] width 231 height 236
click at [463, 158] on textarea "From my opinion , I am the one who is a student and I would problably choose Sc…" at bounding box center [499, 205] width 231 height 236
click at [583, 171] on textarea "From my opinion , I am the one who is a student and I would problably choose Sc…" at bounding box center [499, 205] width 231 height 236
click at [430, 168] on textarea "From my opinion , I am the one who is a student and I would problably choose Sc…" at bounding box center [499, 205] width 231 height 236
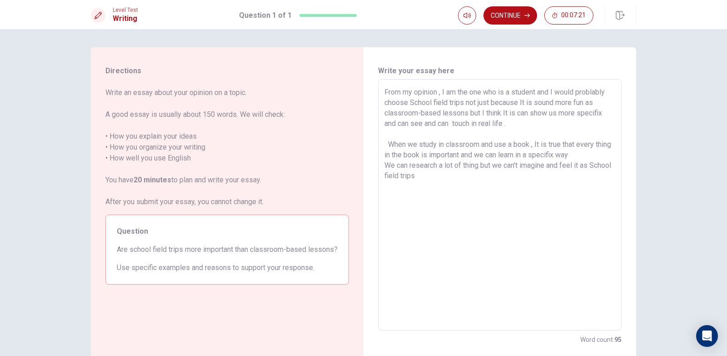
click at [447, 177] on textarea "From my opinion , I am the one who is a student and I would problably choose Sc…" at bounding box center [499, 205] width 231 height 236
click at [381, 91] on div "From my opinion , I am the one who is a student and I would problably choose Sc…" at bounding box center [499, 204] width 243 height 251
click at [453, 181] on textarea "From my opinion , I am the one who is a student and I would problably choose Sc…" at bounding box center [499, 205] width 231 height 236
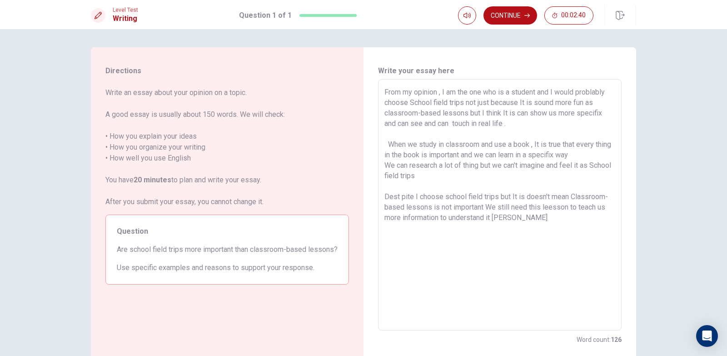
click at [550, 206] on textarea "From my opinion , I am the one who is a student and I would problably choose Sc…" at bounding box center [499, 205] width 231 height 236
click at [514, 216] on textarea "From my opinion , I am the one who is a student and I would problably choose Sc…" at bounding box center [499, 205] width 231 height 236
click at [425, 249] on textarea "From my opinion , I am the one who is a student and I would problably choose Sc…" at bounding box center [499, 205] width 231 height 236
click at [426, 246] on textarea "From my opinion , I am the one who is a student and I would problably choose Sc…" at bounding box center [499, 205] width 231 height 236
click at [438, 253] on textarea "From my opinion , I am the one who is a student and I would problably choose Sc…" at bounding box center [499, 205] width 231 height 236
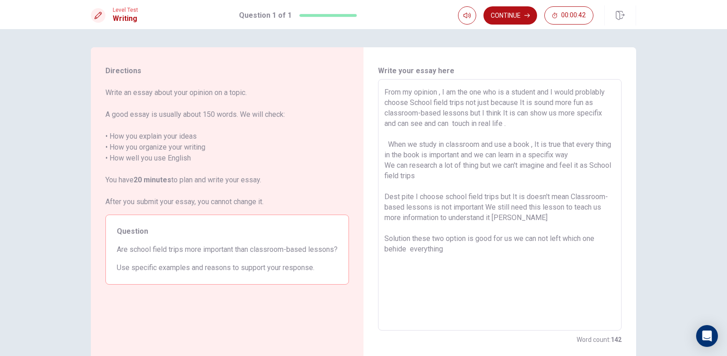
click at [453, 257] on textarea "From my opinion , I am the one who is a student and I would problably choose Sc…" at bounding box center [499, 205] width 231 height 236
click at [454, 256] on textarea "From my opinion , I am the one who is a student and I would problably choose Sc…" at bounding box center [499, 205] width 231 height 236
click at [455, 250] on textarea "From my opinion , I am the one who is a student and I would problably choose Sc…" at bounding box center [499, 205] width 231 height 236
click at [526, 12] on button "Continue" at bounding box center [510, 15] width 54 height 18
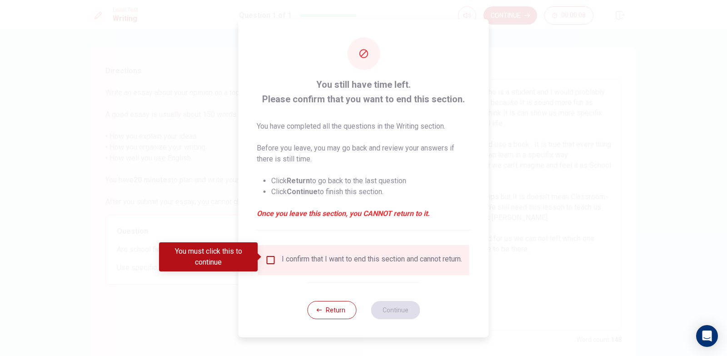
click at [270, 259] on input "You must click this to continue" at bounding box center [270, 259] width 11 height 11
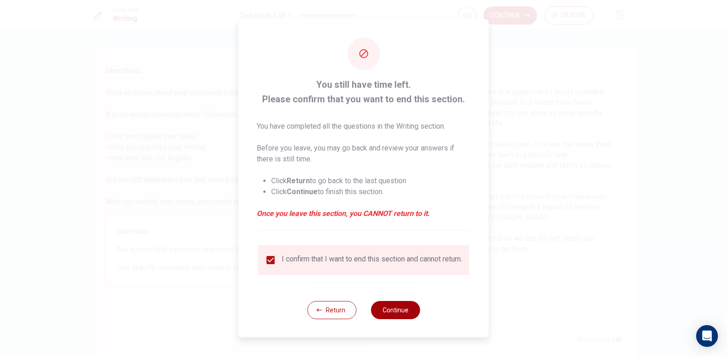
click at [391, 314] on button "Continue" at bounding box center [395, 310] width 49 height 18
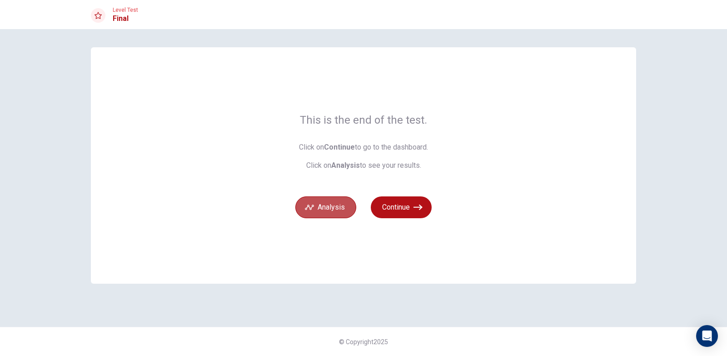
click at [317, 210] on button "Analysis" at bounding box center [325, 207] width 61 height 22
